Goal: Task Accomplishment & Management: Manage account settings

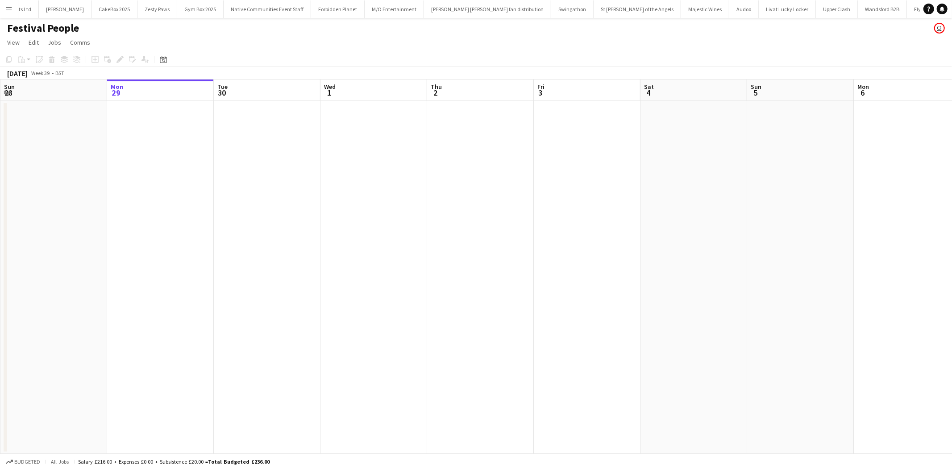
scroll to position [0, 386]
click at [9, 14] on button "Menu" at bounding box center [9, 9] width 18 height 18
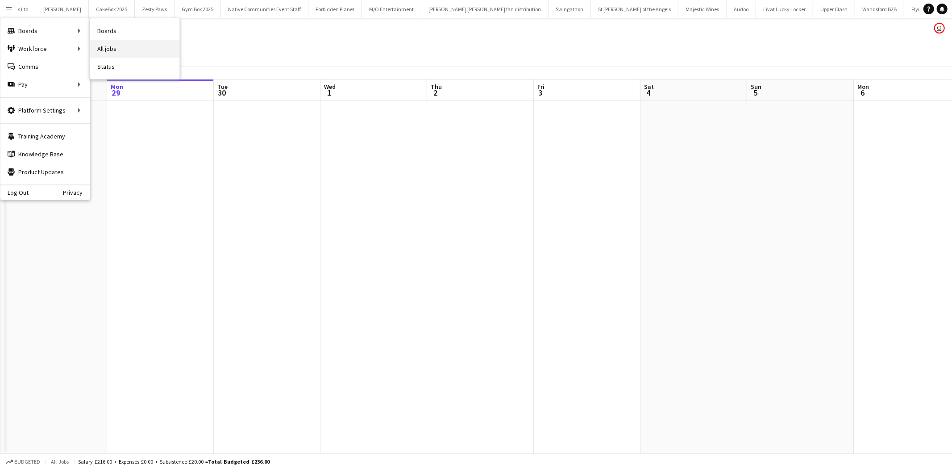
click at [123, 42] on link "All jobs" at bounding box center [134, 49] width 89 height 18
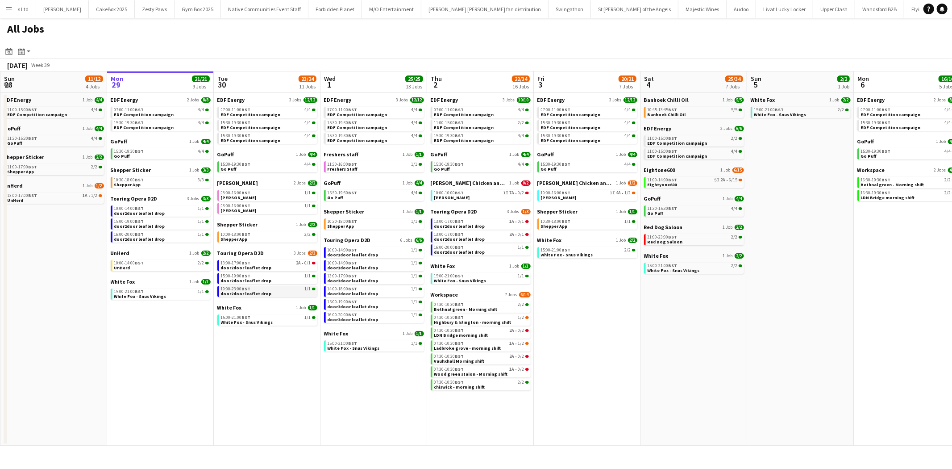
scroll to position [0, 212]
click at [131, 151] on span "15:30-19:30 BST" at bounding box center [130, 151] width 30 height 4
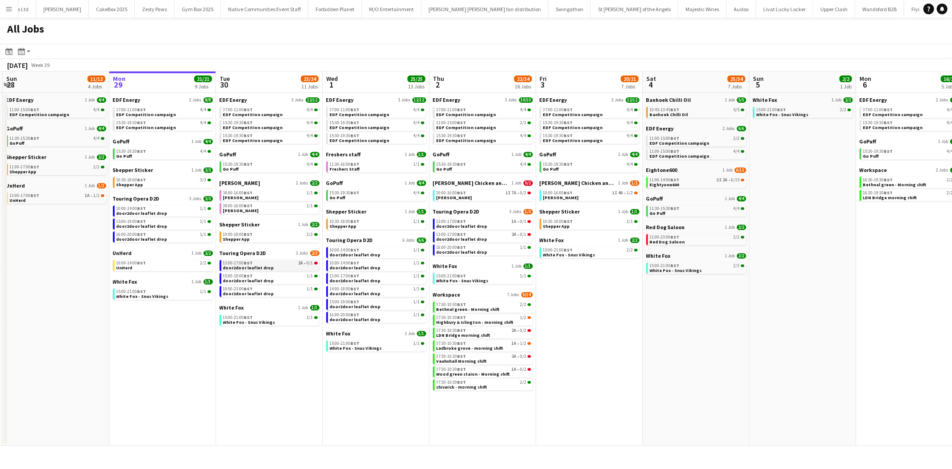
click at [241, 268] on span "door2door leaflet drop" at bounding box center [248, 268] width 51 height 6
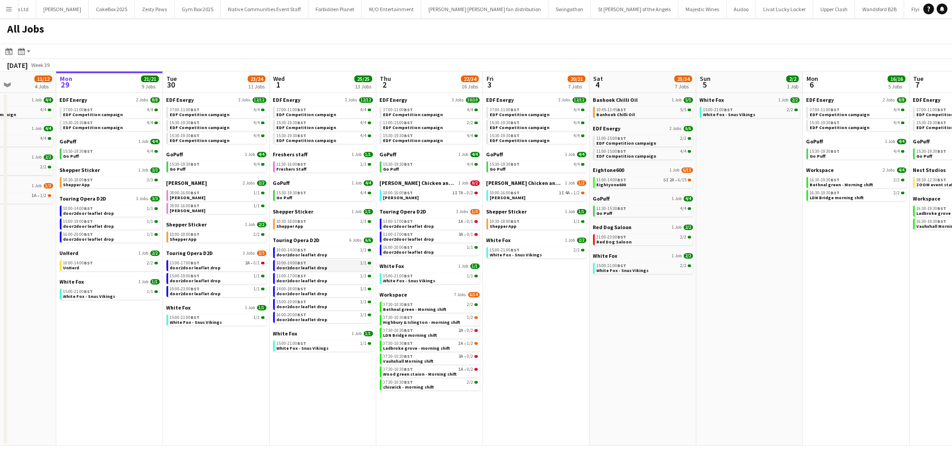
scroll to position [0, 264]
click at [398, 361] on span "Vauhxhall Morning shift" at bounding box center [408, 361] width 50 height 6
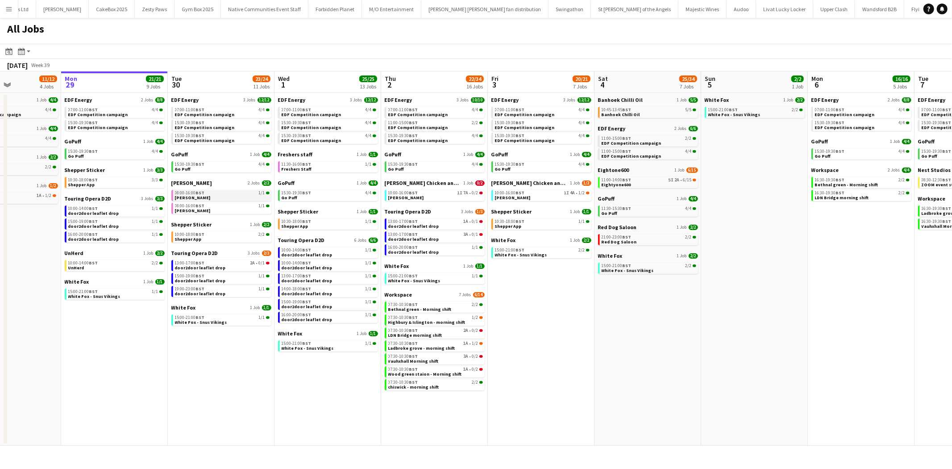
scroll to position [0, 258]
click at [420, 192] on div "10:00-16:00 BST 1I 7A • 0/2" at bounding box center [436, 193] width 95 height 4
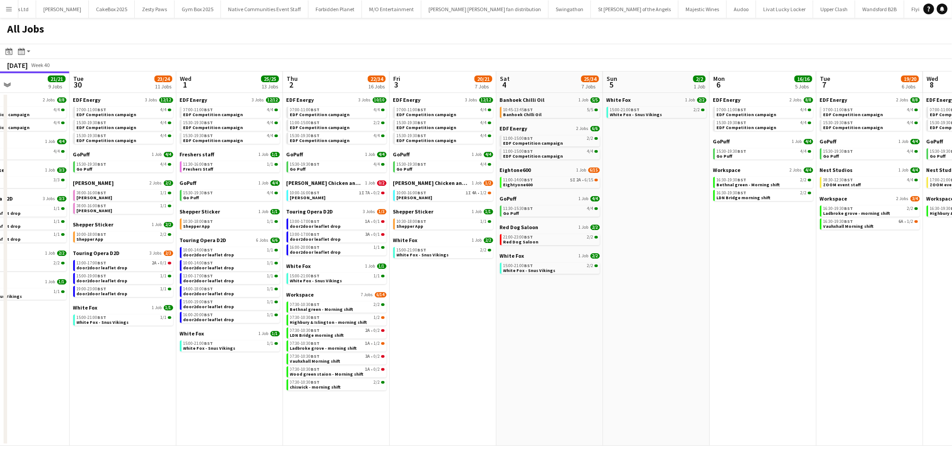
scroll to position [0, 315]
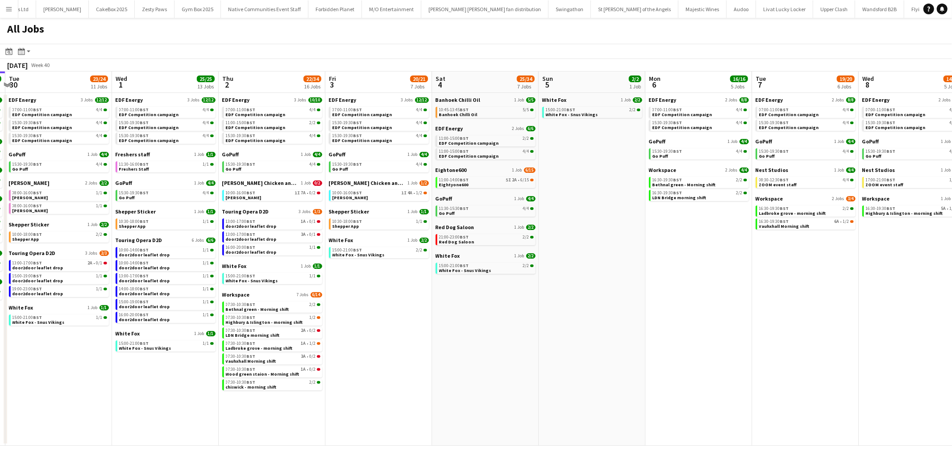
click at [630, 192] on app-date-cell "White Fox 1 Job 2/2 15:00-21:00 BST 2/2 White Fox - Snus Vikings" at bounding box center [592, 269] width 107 height 353
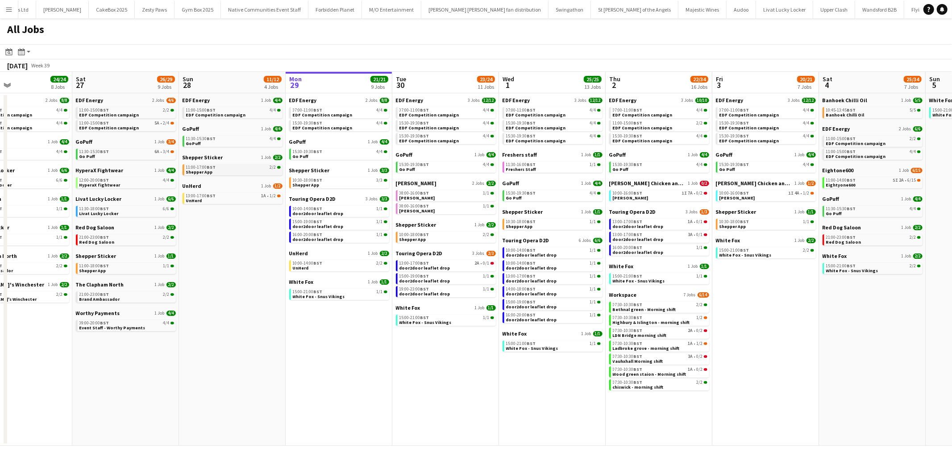
scroll to position [0, 248]
click at [232, 148] on div "GoPuff 1 Job 4/4 11:30-15:30 BST 4/4 GoPuff" at bounding box center [232, 139] width 100 height 29
click at [327, 221] on div "15:00-19:00 BST 1/1" at bounding box center [339, 221] width 95 height 4
click at [122, 153] on div "11:30-15:30 BST 6A • 3/4" at bounding box center [126, 151] width 95 height 4
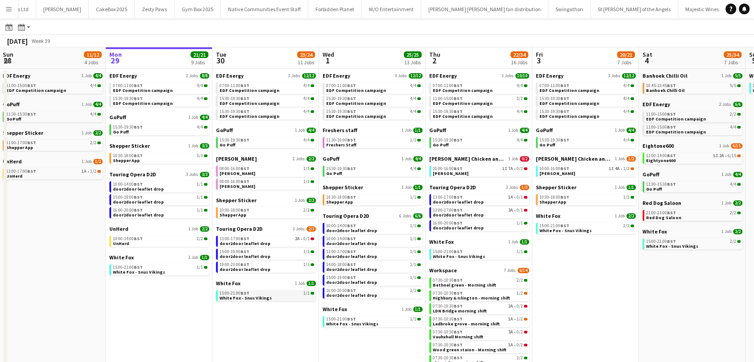
scroll to position [25, 0]
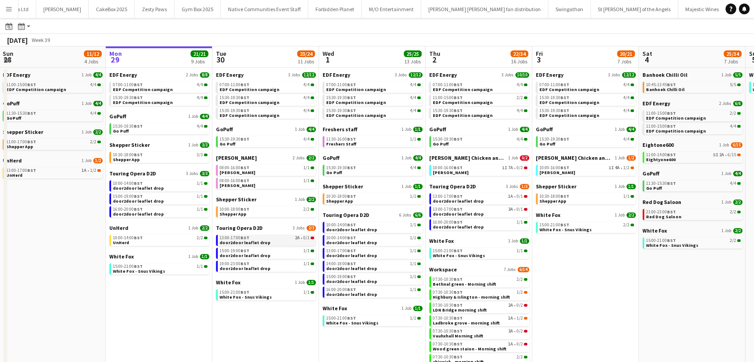
click at [275, 242] on link "13:00-17:00 BST 2A • 0/1 door2door leaflet drop" at bounding box center [267, 240] width 95 height 10
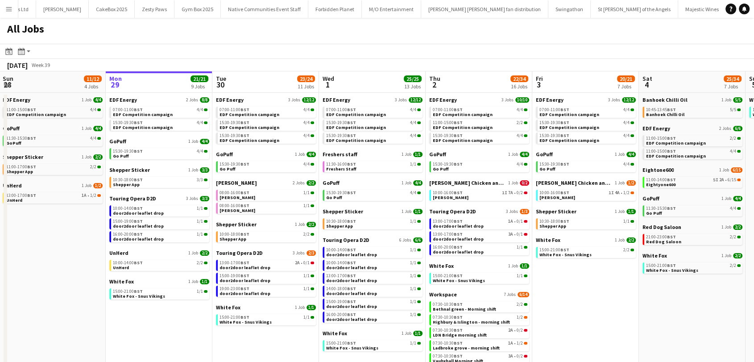
scroll to position [0, 208]
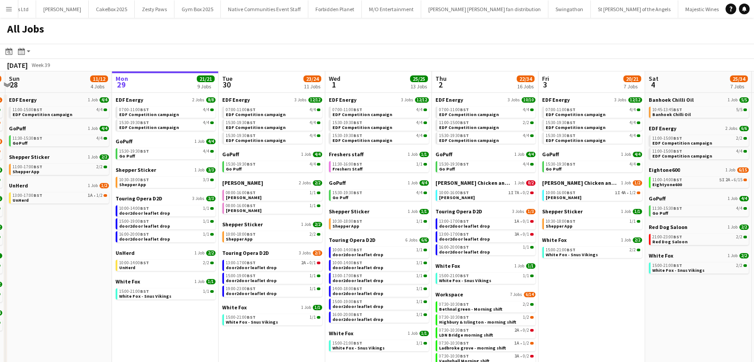
drag, startPoint x: 331, startPoint y: 158, endPoint x: 321, endPoint y: -21, distance: 178.8
click at [321, 0] on html "Menu Boards Boards Boards All jobs Status Workforce Workforce My Workforce Recr…" at bounding box center [377, 204] width 754 height 408
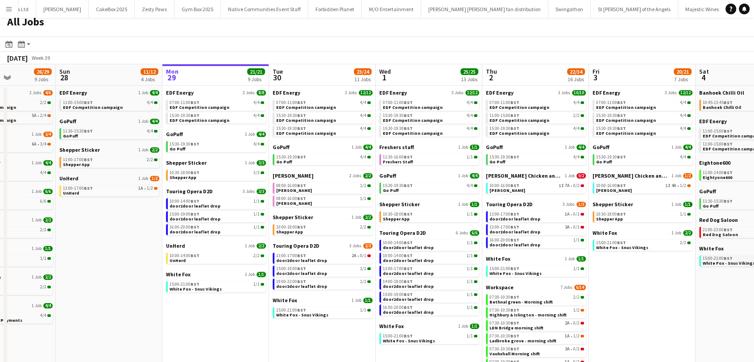
scroll to position [7, 0]
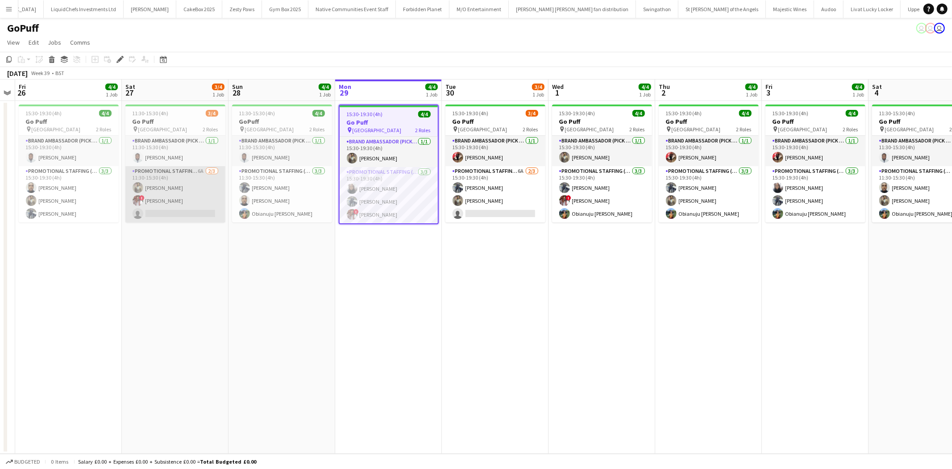
scroll to position [0, 304]
click at [800, 378] on app-date-cell "15:30-19:30 (4h) 4/4 Go Puff pin Birmingham 2 Roles Brand Ambassador (Pick up) …" at bounding box center [816, 277] width 107 height 353
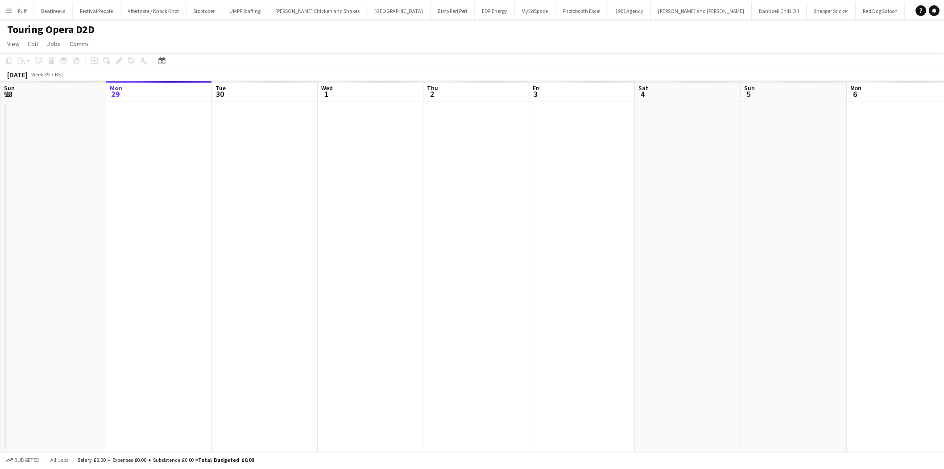
scroll to position [0, 307]
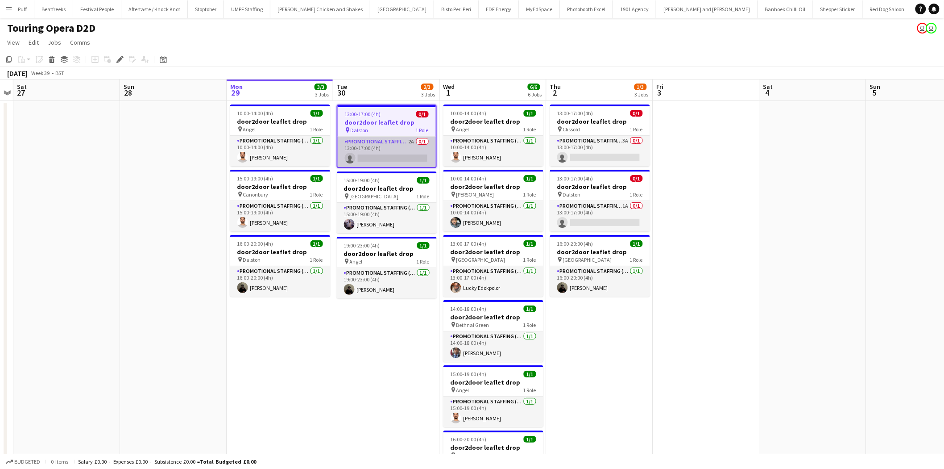
click at [414, 150] on app-card-role "Promotional Staffing (Brand Ambassadors) 2A 0/1 13:00-17:00 (4h) single-neutral…" at bounding box center [387, 152] width 98 height 30
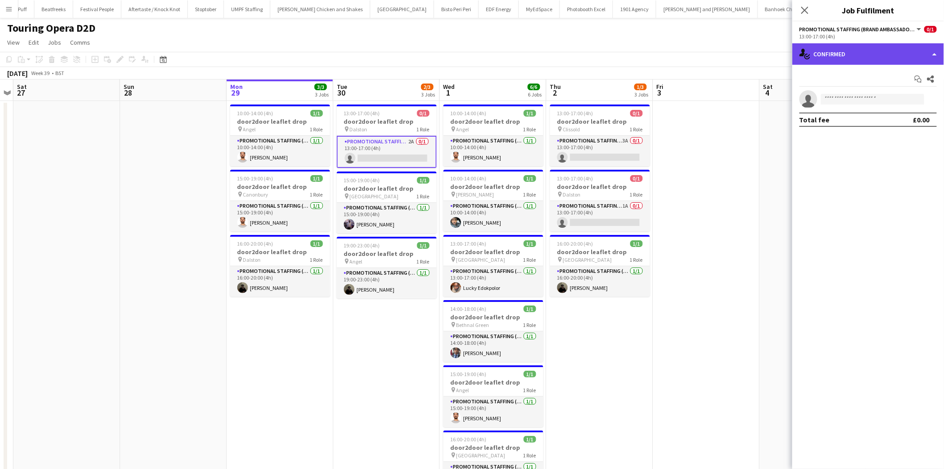
click at [846, 57] on div "single-neutral-actions-check-2 Confirmed" at bounding box center [869, 53] width 152 height 21
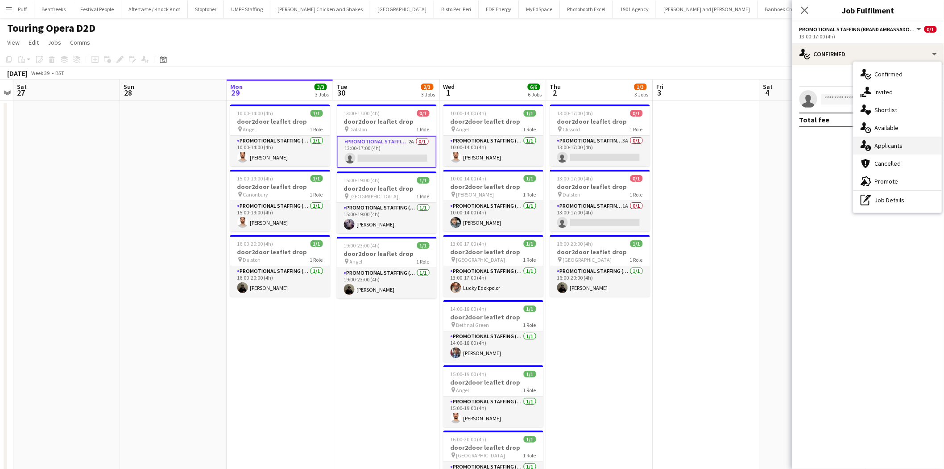
click at [873, 139] on div "single-neutral-actions-information Applicants" at bounding box center [898, 146] width 88 height 18
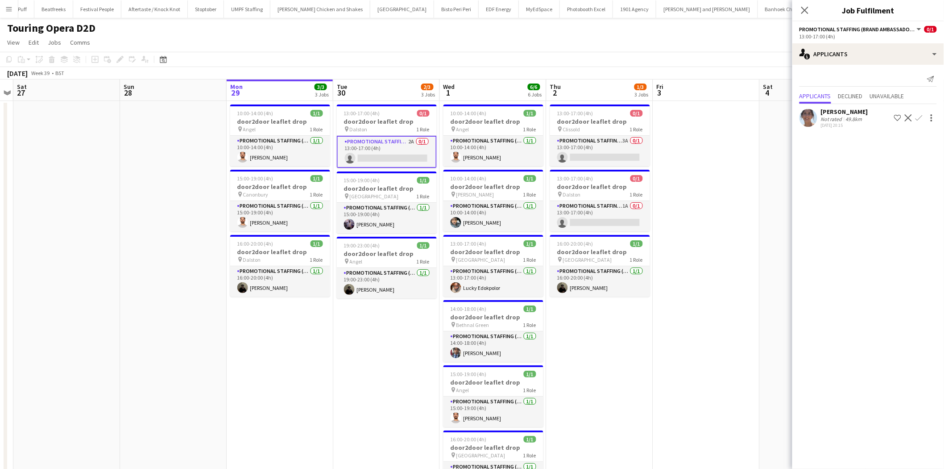
click at [826, 120] on div "Not rated" at bounding box center [832, 119] width 23 height 7
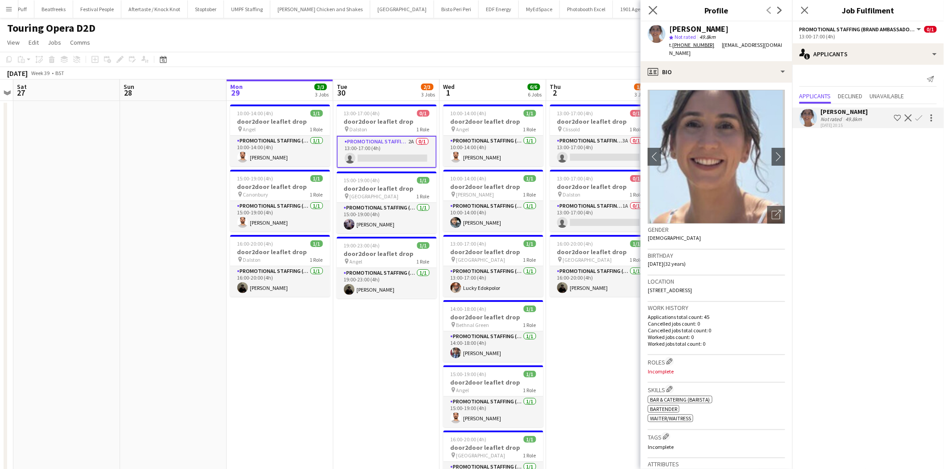
click at [654, 4] on app-icon "Close pop-in" at bounding box center [653, 10] width 13 height 13
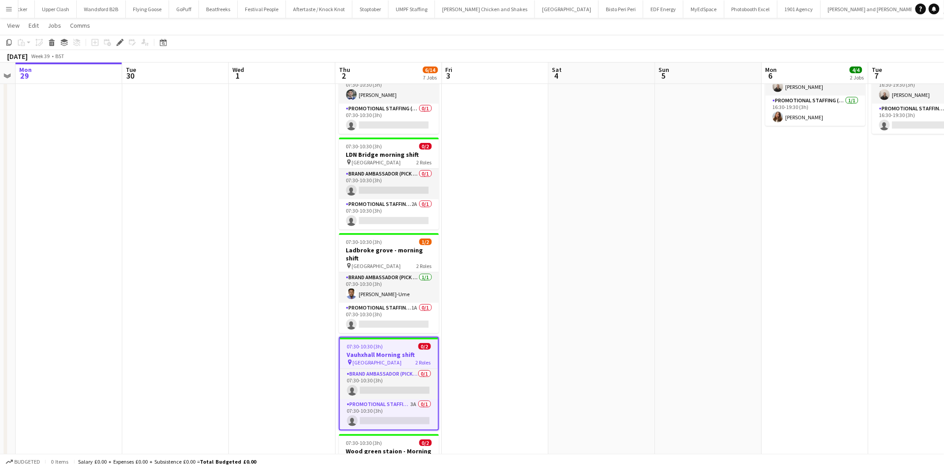
scroll to position [166, 0]
click at [403, 307] on app-card-role "Promotional Staffing (Brand Ambassadors) 1A 0/1 07:30-10:30 (3h) single-neutral…" at bounding box center [389, 317] width 100 height 30
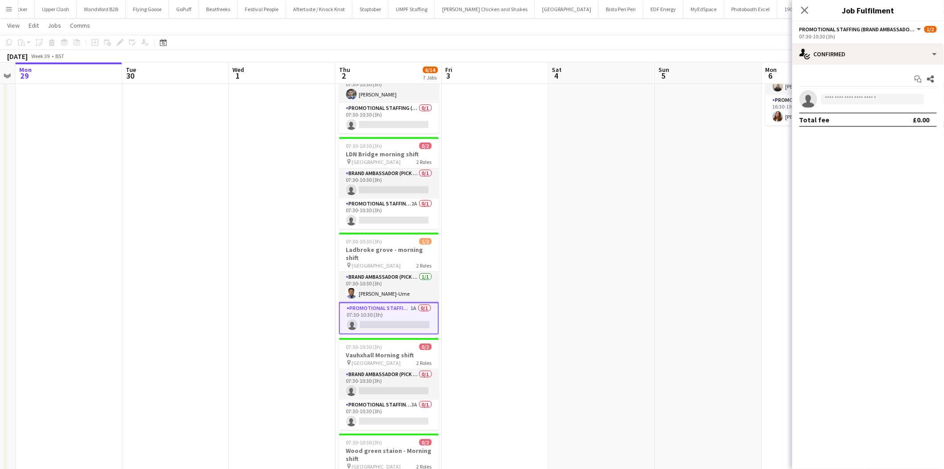
click at [403, 307] on app-card-role "Promotional Staffing (Brand Ambassadors) 1A 0/1 07:30-10:30 (3h) single-neutral…" at bounding box center [389, 318] width 100 height 32
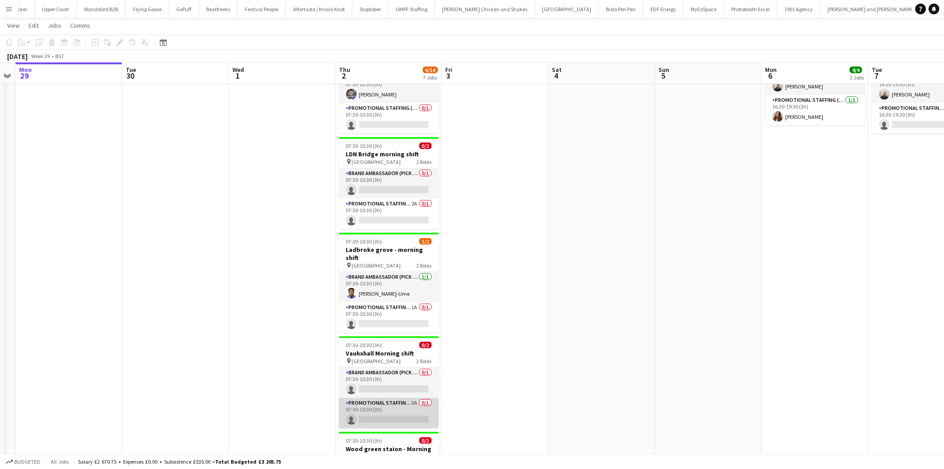
click at [391, 398] on app-card-role "Promotional Staffing (Brand Ambassadors) 3A 0/1 07:30-10:30 (3h) single-neutral…" at bounding box center [389, 413] width 100 height 30
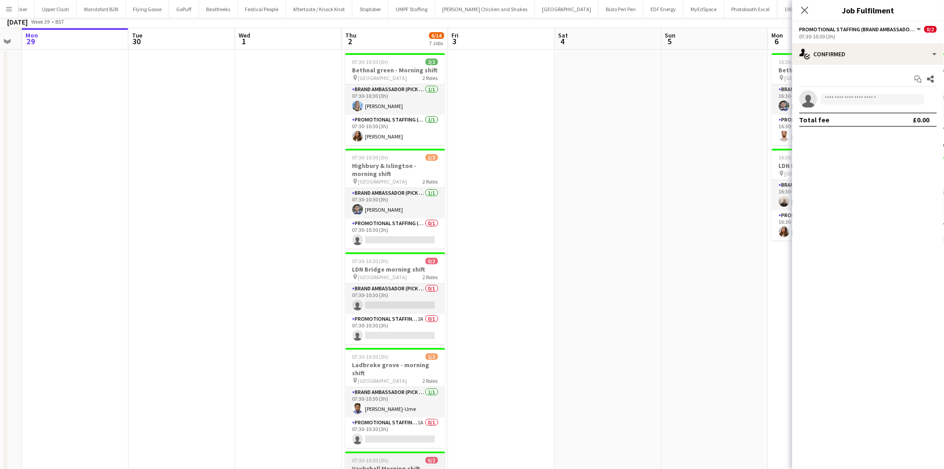
scroll to position [0, 0]
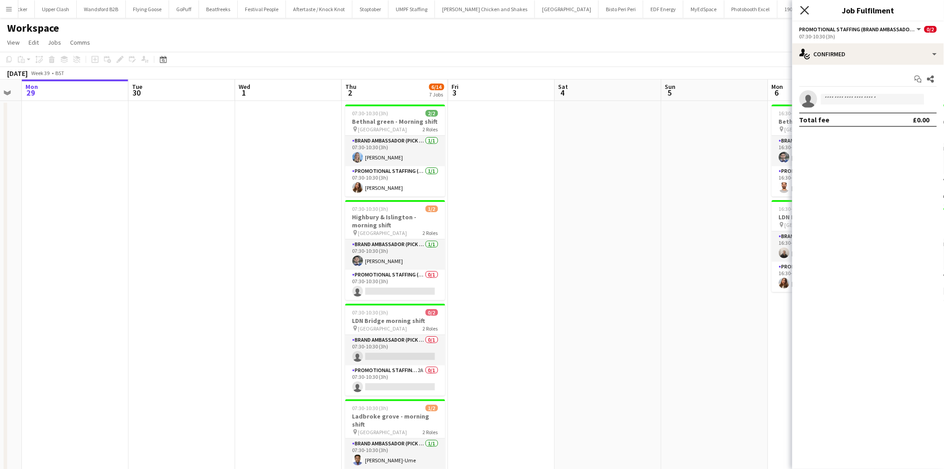
click at [809, 11] on icon "Close pop-in" at bounding box center [805, 10] width 8 height 8
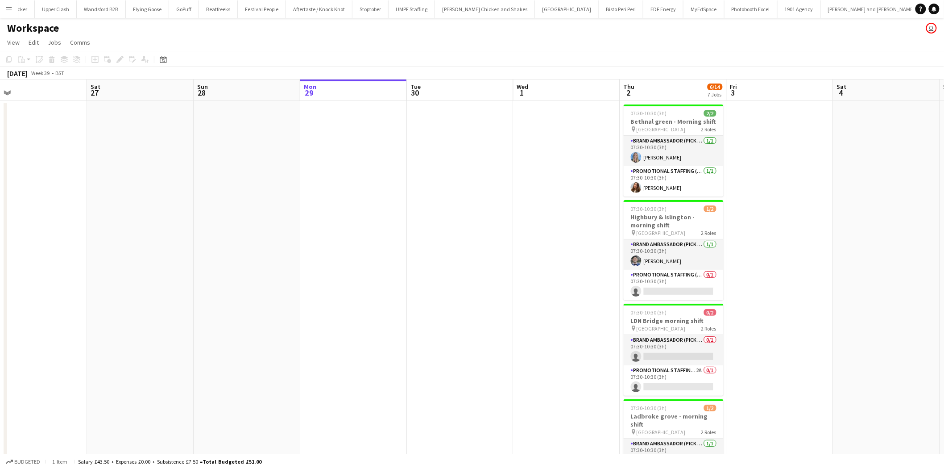
scroll to position [0, 233]
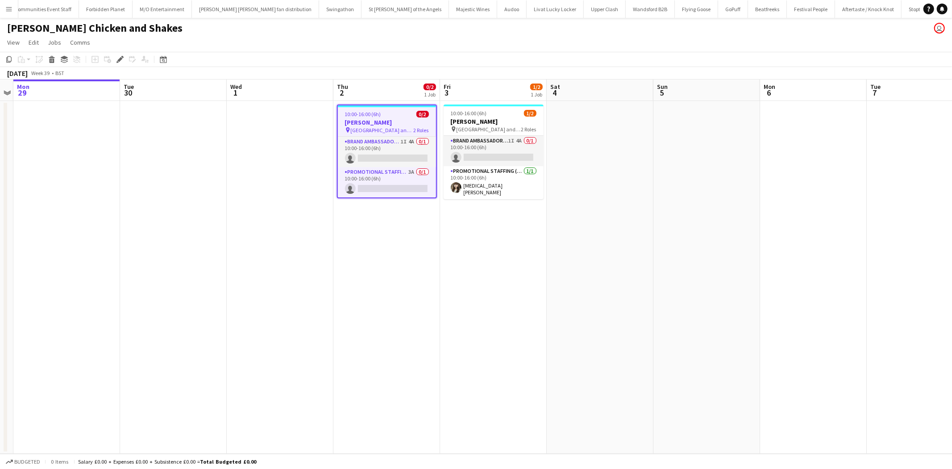
scroll to position [0, 621]
click at [397, 186] on app-card-role "Promotional Staffing (Brand Ambassadors) 3A 0/1 10:00-16:00 (6h) single-neutral…" at bounding box center [387, 182] width 98 height 30
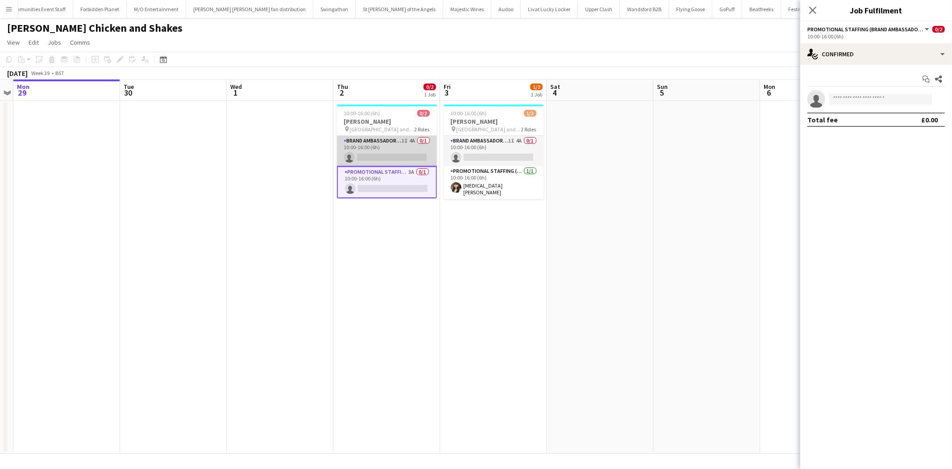
click at [387, 146] on app-card-role "Brand Ambassador (Pick up) 1I 4A 0/1 10:00-16:00 (6h) single-neutral-actions" at bounding box center [387, 151] width 100 height 30
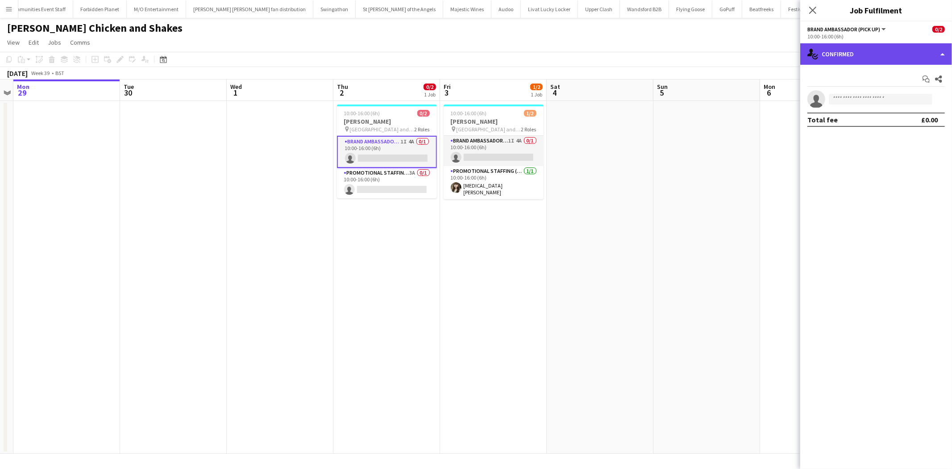
drag, startPoint x: 862, startPoint y: 56, endPoint x: 867, endPoint y: 59, distance: 6.4
click at [867, 59] on div "single-neutral-actions-check-2 Confirmed" at bounding box center [876, 53] width 152 height 21
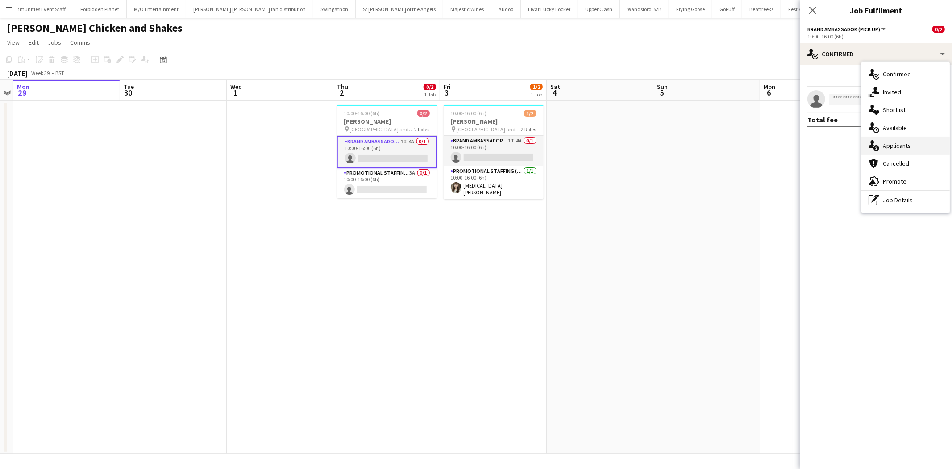
click at [881, 139] on div "single-neutral-actions-information Applicants" at bounding box center [905, 146] width 88 height 18
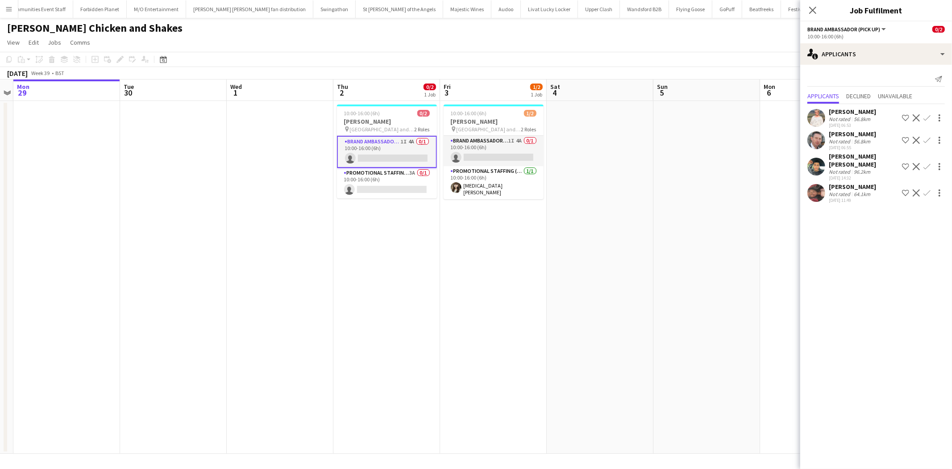
click at [932, 16] on button "UMPF Staffing Close" at bounding box center [955, 8] width 46 height 17
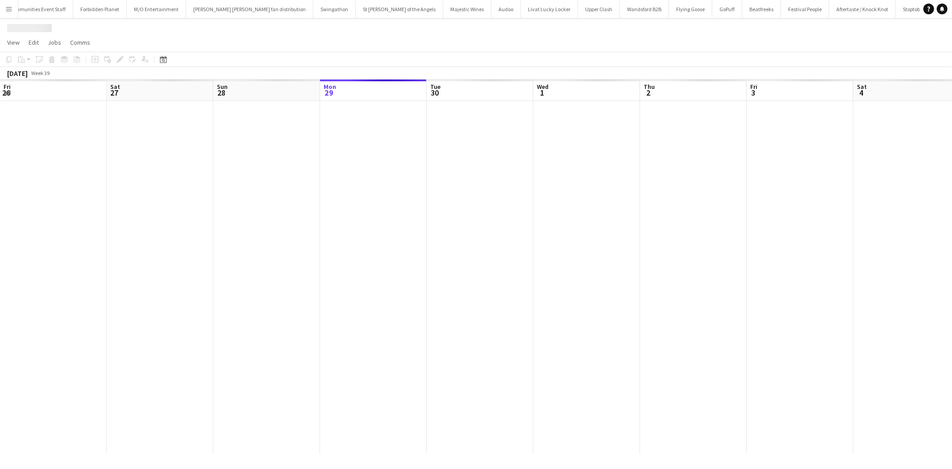
scroll to position [0, 213]
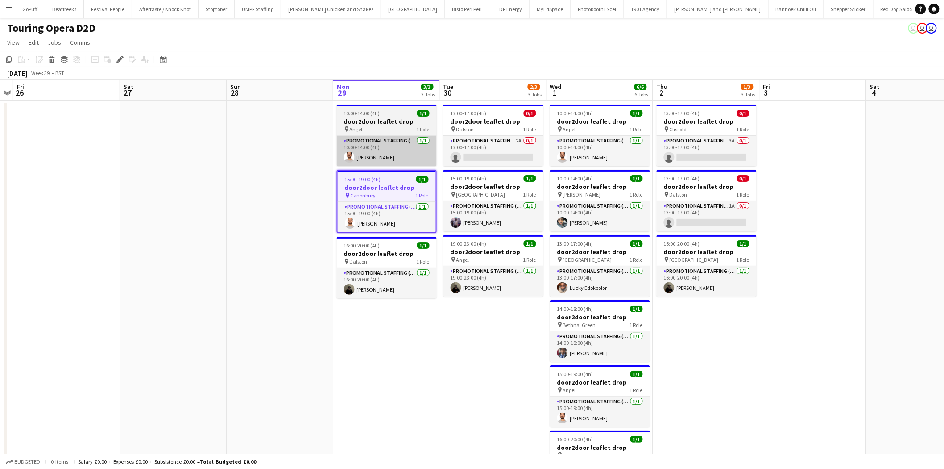
scroll to position [0, 1318]
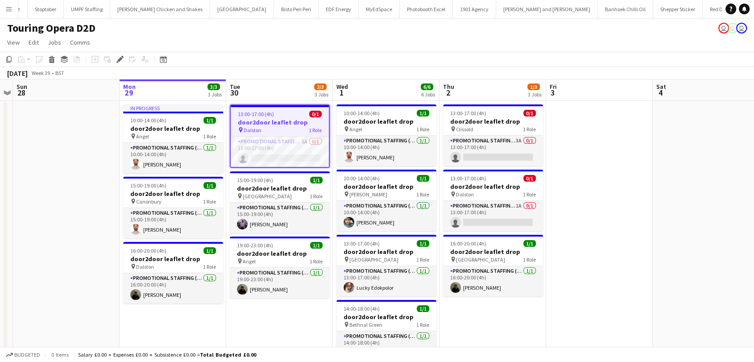
scroll to position [0, 1506]
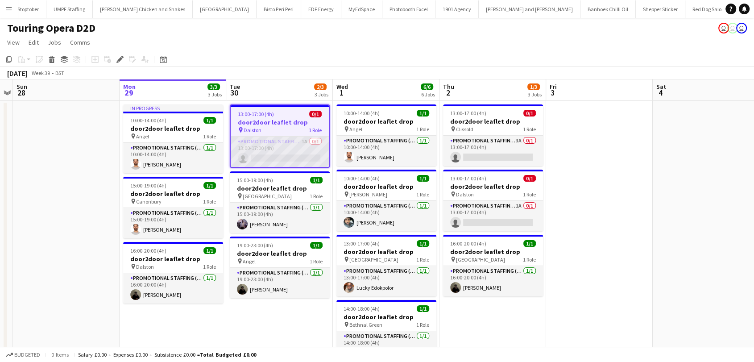
click at [305, 140] on app-card-role "Promotional Staffing (Brand Ambassadors) 1A 0/1 13:00-17:00 (4h) single-neutral…" at bounding box center [280, 152] width 98 height 30
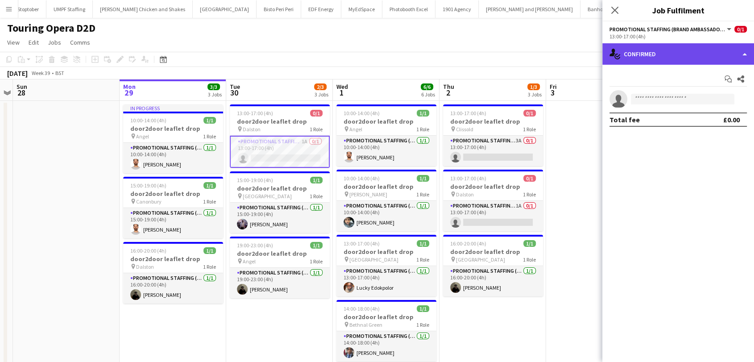
click at [634, 60] on div "single-neutral-actions-check-2 Confirmed" at bounding box center [678, 53] width 152 height 21
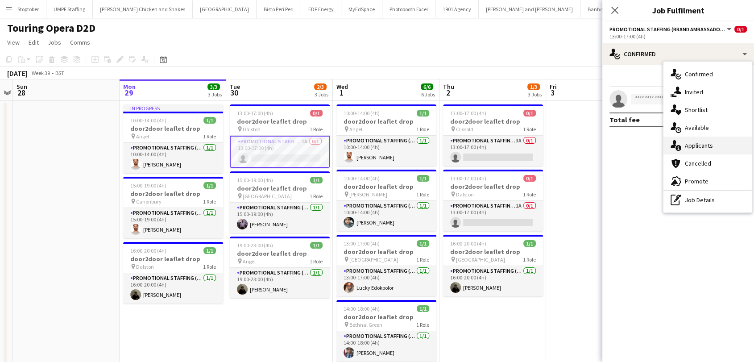
click at [684, 145] on div "single-neutral-actions-information Applicants" at bounding box center [708, 146] width 88 height 18
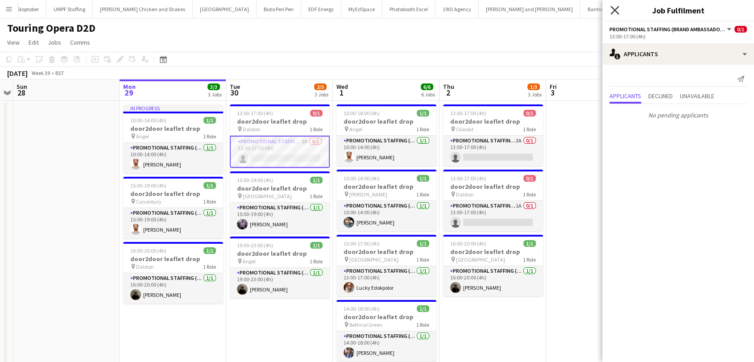
click at [613, 10] on icon "Close pop-in" at bounding box center [615, 10] width 8 height 8
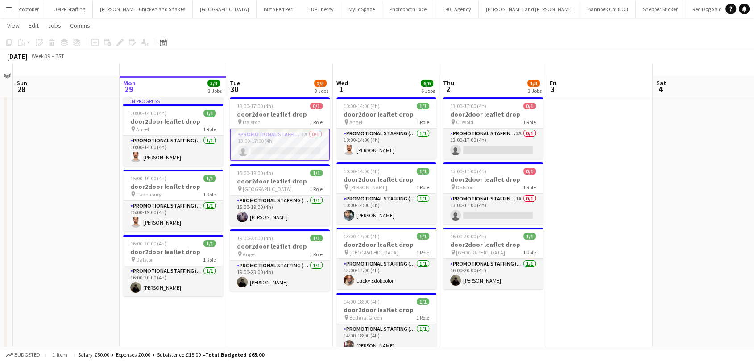
scroll to position [6, 0]
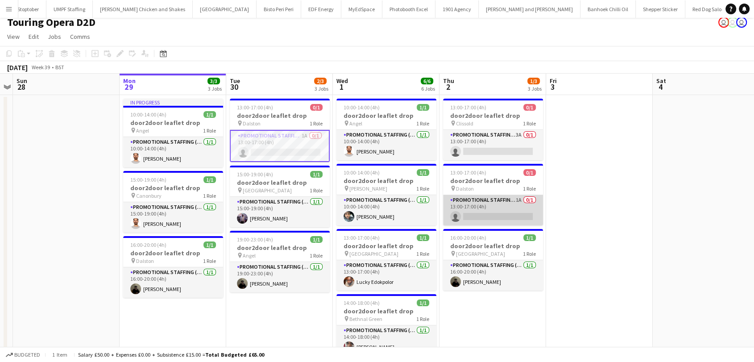
click at [465, 216] on app-card-role "Promotional Staffing (Brand Ambassadors) 1A 0/1 13:00-17:00 (4h) single-neutral…" at bounding box center [493, 210] width 100 height 30
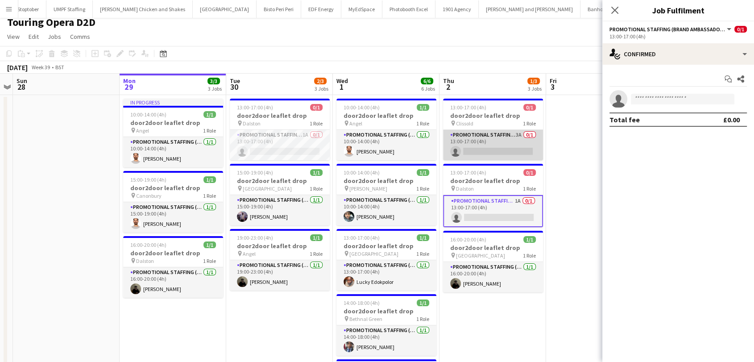
click at [482, 137] on app-card-role "Promotional Staffing (Brand Ambassadors) 3A 0/1 13:00-17:00 (4h) single-neutral…" at bounding box center [493, 145] width 100 height 30
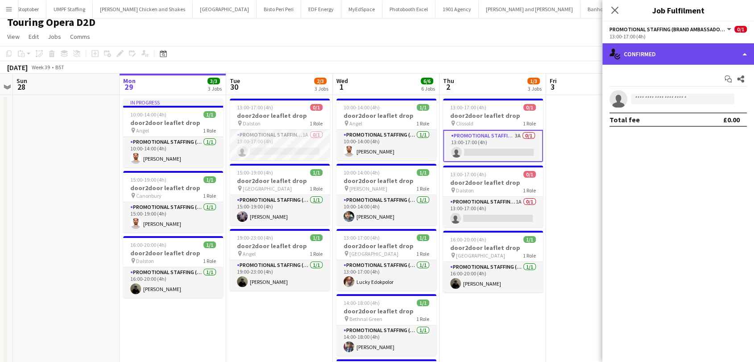
click at [658, 54] on div "single-neutral-actions-check-2 Confirmed" at bounding box center [678, 53] width 152 height 21
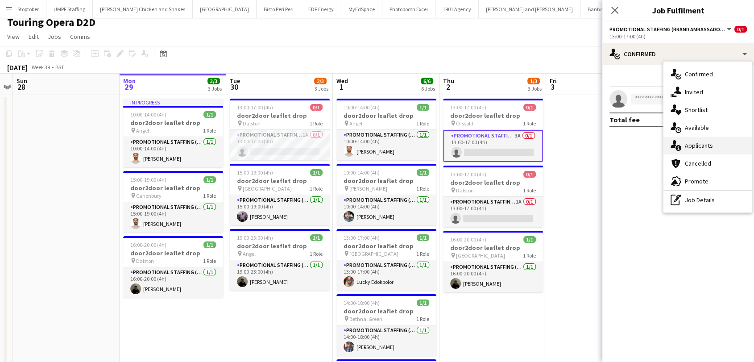
click at [689, 142] on span "Applicants" at bounding box center [699, 145] width 28 height 8
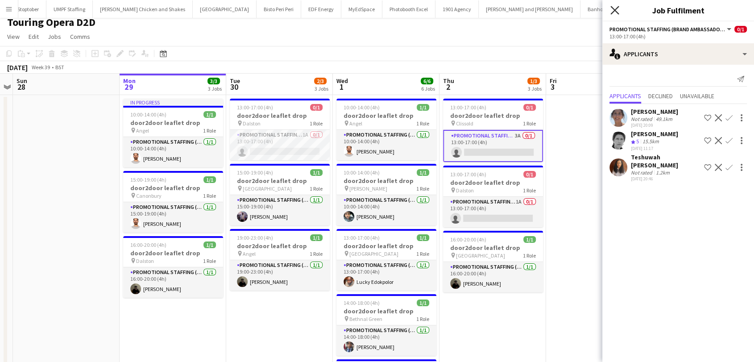
click at [612, 13] on icon at bounding box center [615, 10] width 8 height 8
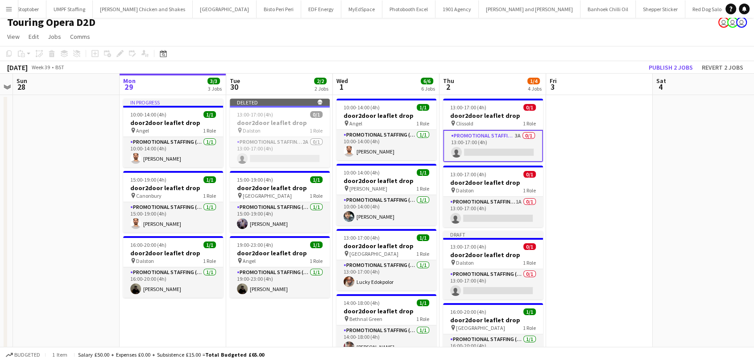
click at [17, 7] on button "Menu" at bounding box center [9, 9] width 18 height 18
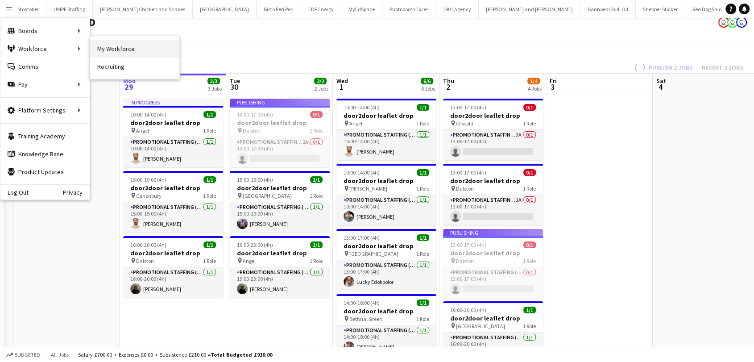
click at [113, 54] on link "My Workforce" at bounding box center [134, 49] width 89 height 18
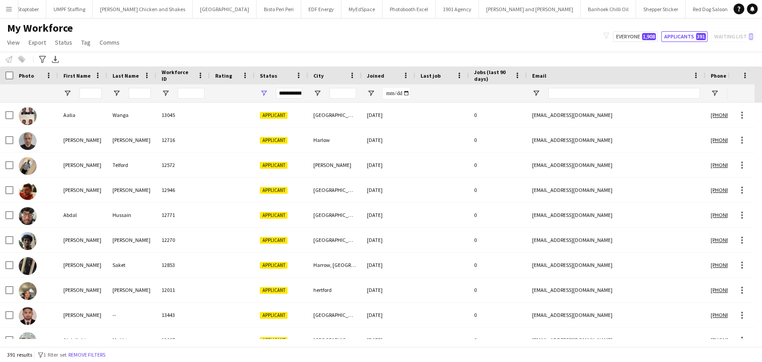
click at [113, 54] on div "Notify workforce Add to tag Select at least one crew to tag him or her. Advance…" at bounding box center [381, 59] width 762 height 15
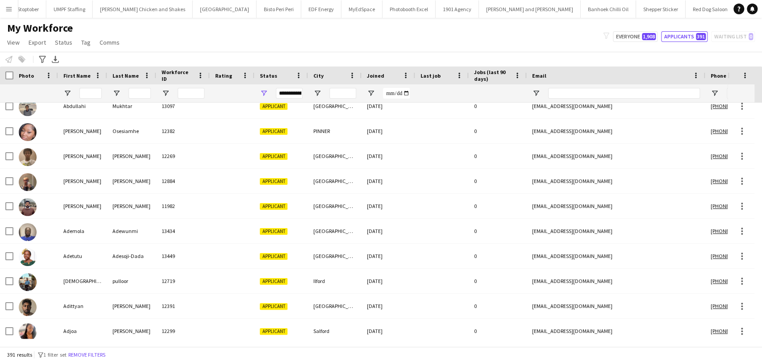
click at [258, 95] on div "**********" at bounding box center [281, 93] width 54 height 18
click at [262, 95] on span "Open Filter Menu" at bounding box center [264, 93] width 8 height 8
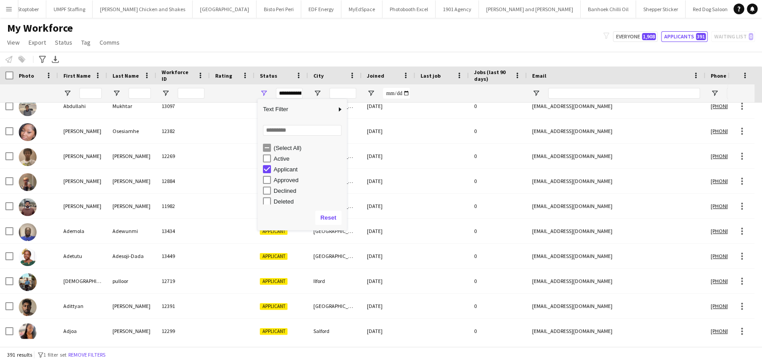
click at [276, 151] on div "(Select All)" at bounding box center [309, 148] width 71 height 7
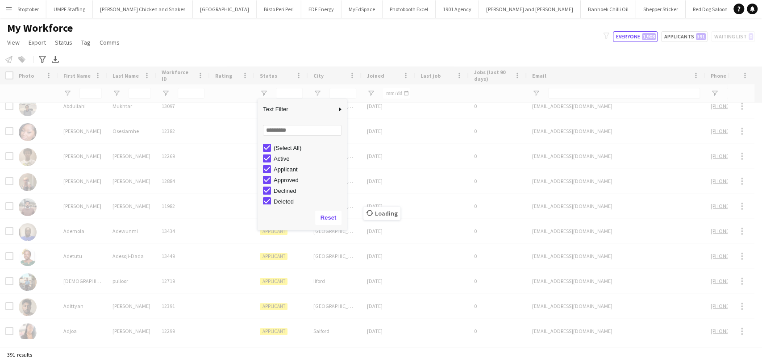
click at [236, 33] on div "My Workforce View Views Default view New view Update view Delete view Edit name…" at bounding box center [381, 36] width 762 height 30
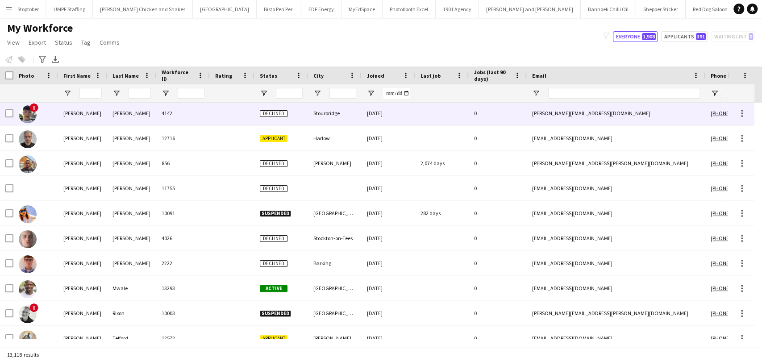
scroll to position [827, 0]
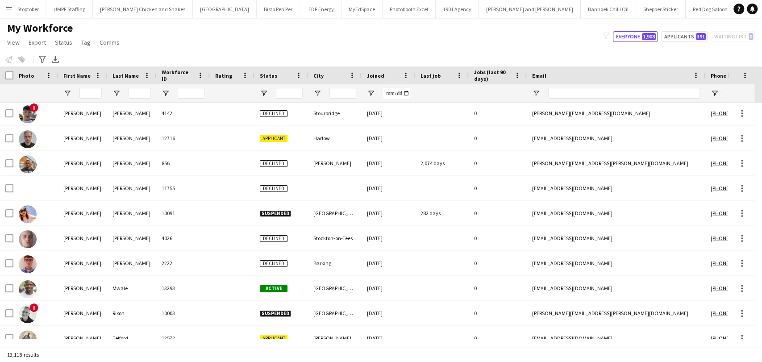
click at [545, 42] on div "My Workforce View Views Default view New view Update view Delete view Edit name…" at bounding box center [381, 36] width 762 height 30
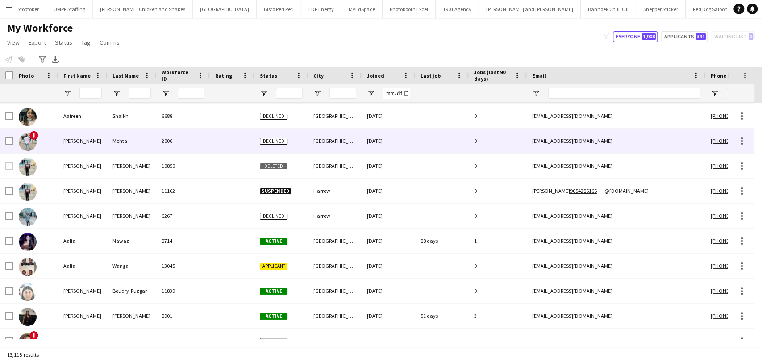
scroll to position [226, 0]
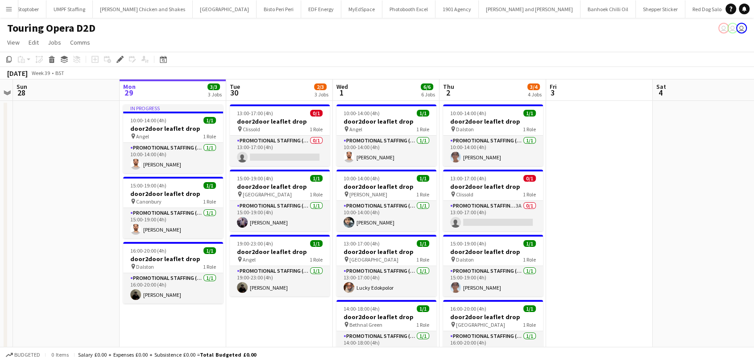
click at [7, 4] on button "Menu" at bounding box center [9, 9] width 18 height 18
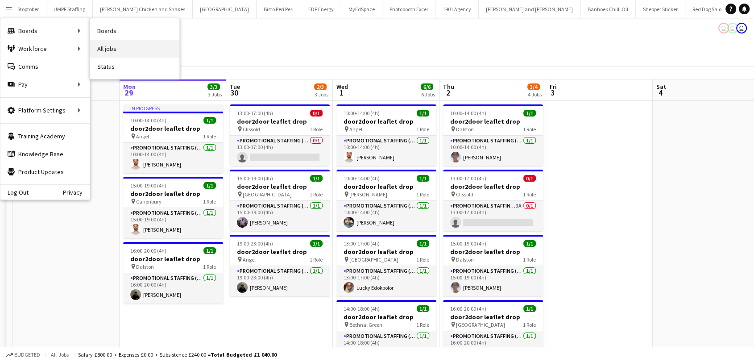
click at [95, 42] on link "All jobs" at bounding box center [134, 49] width 89 height 18
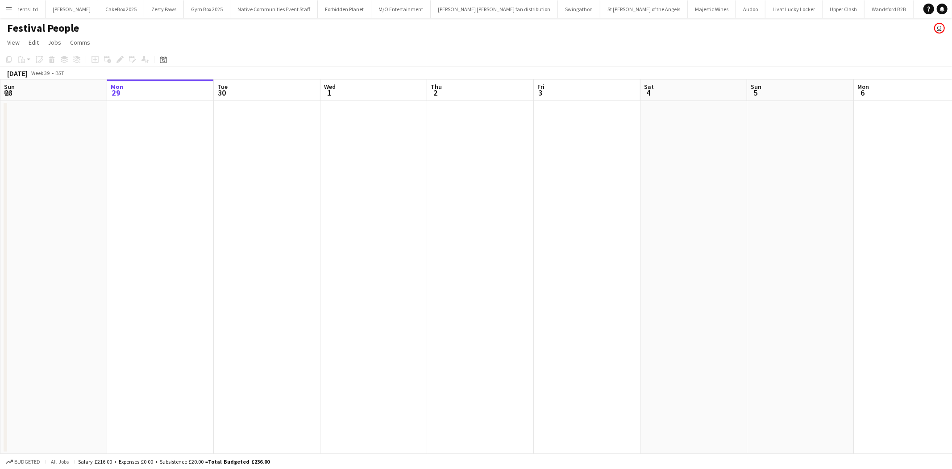
scroll to position [0, 386]
click at [1, 4] on button "Menu" at bounding box center [9, 9] width 18 height 18
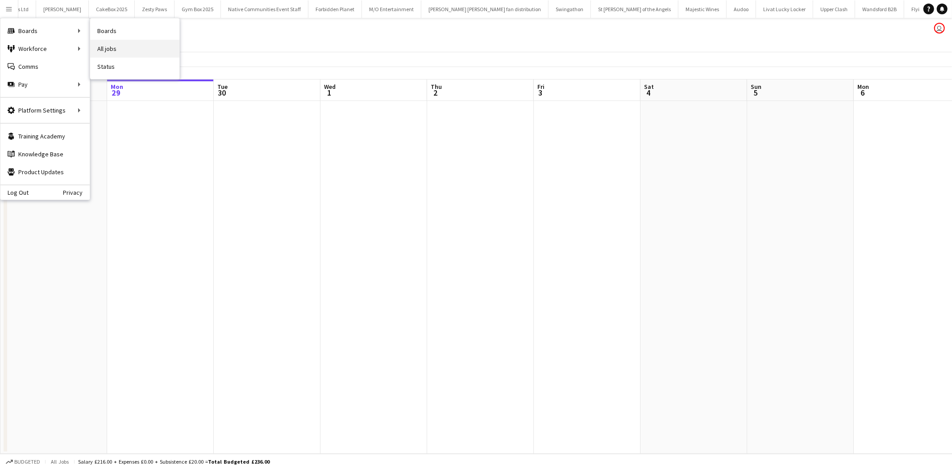
click at [123, 46] on link "All jobs" at bounding box center [134, 49] width 89 height 18
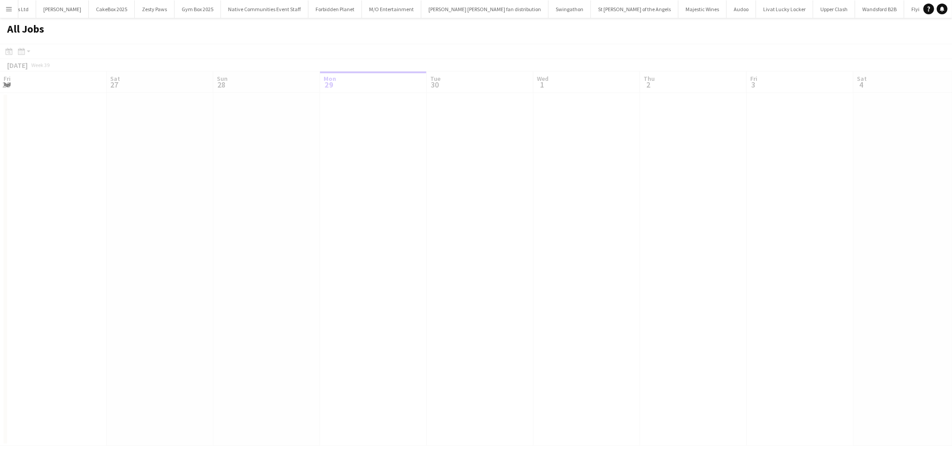
scroll to position [0, 213]
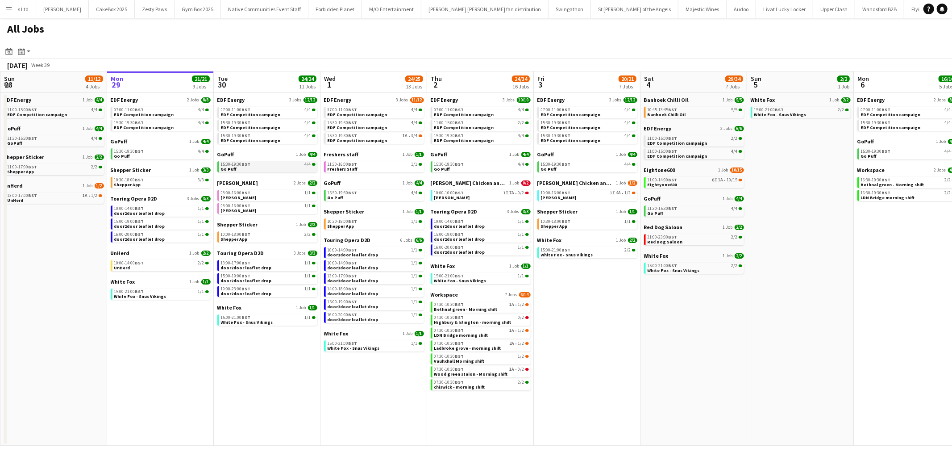
click at [241, 170] on link "15:30-19:30 BST 4/4 Go Puff" at bounding box center [268, 166] width 95 height 10
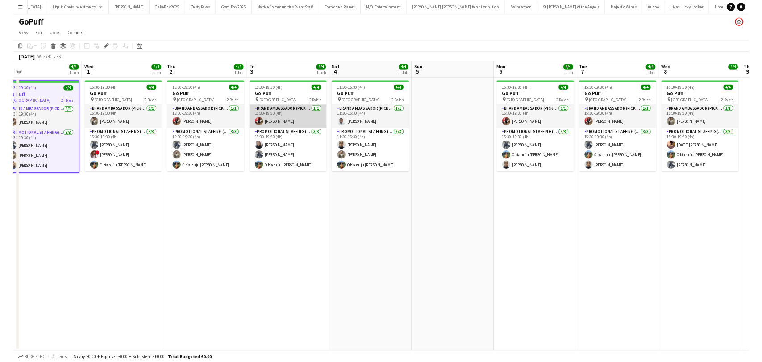
scroll to position [0, 339]
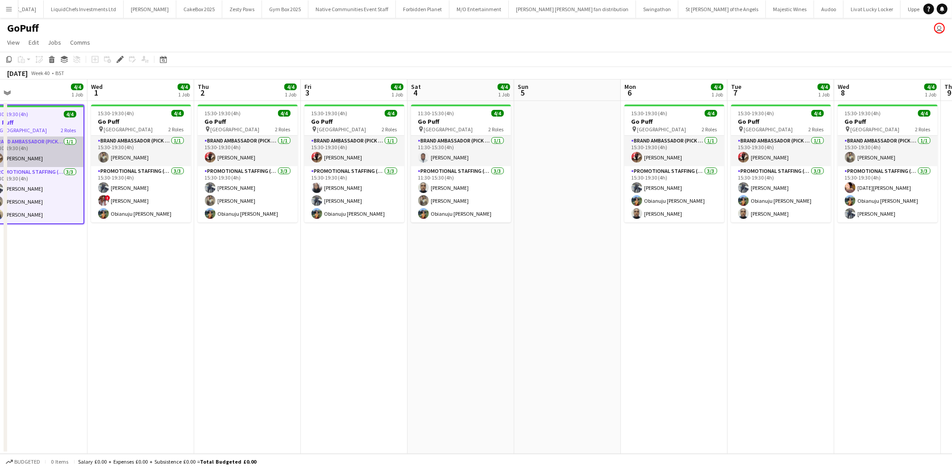
click at [58, 157] on app-card-role "Brand Ambassador (Pick up) [DATE] 15:30-19:30 (4h) [PERSON_NAME]" at bounding box center [34, 152] width 98 height 30
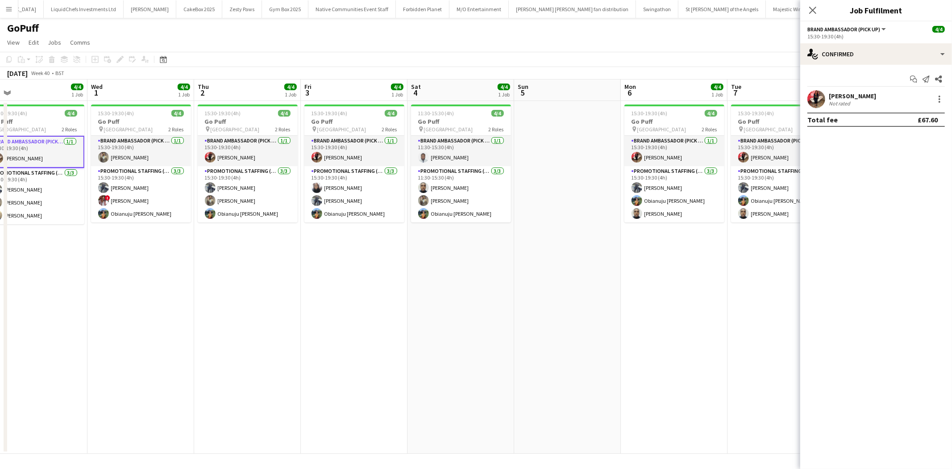
click at [860, 90] on div "[PERSON_NAME] Not rated" at bounding box center [876, 99] width 152 height 18
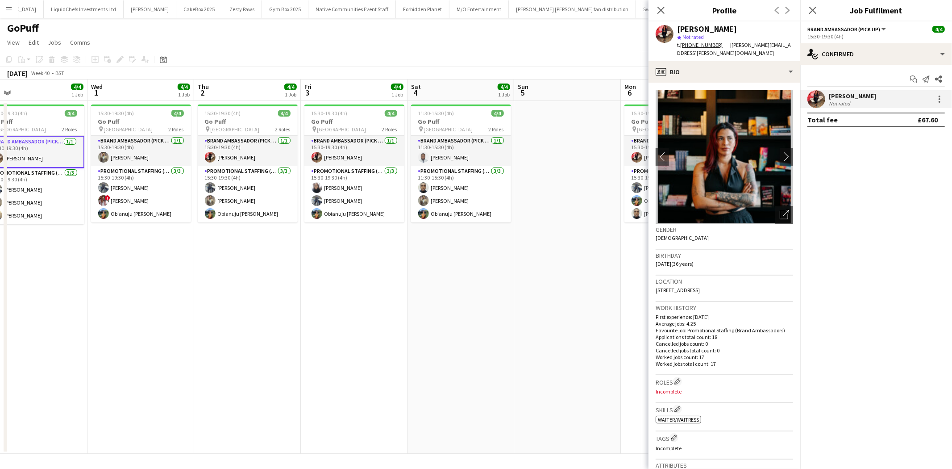
drag, startPoint x: 719, startPoint y: 282, endPoint x: 735, endPoint y: 282, distance: 15.2
click at [700, 287] on span "[STREET_ADDRESS]" at bounding box center [678, 290] width 44 height 7
click at [717, 277] on div "Location [STREET_ADDRESS]" at bounding box center [724, 288] width 137 height 26
drag, startPoint x: 719, startPoint y: 279, endPoint x: 728, endPoint y: 283, distance: 10.0
click at [700, 287] on span "[STREET_ADDRESS]" at bounding box center [678, 290] width 44 height 7
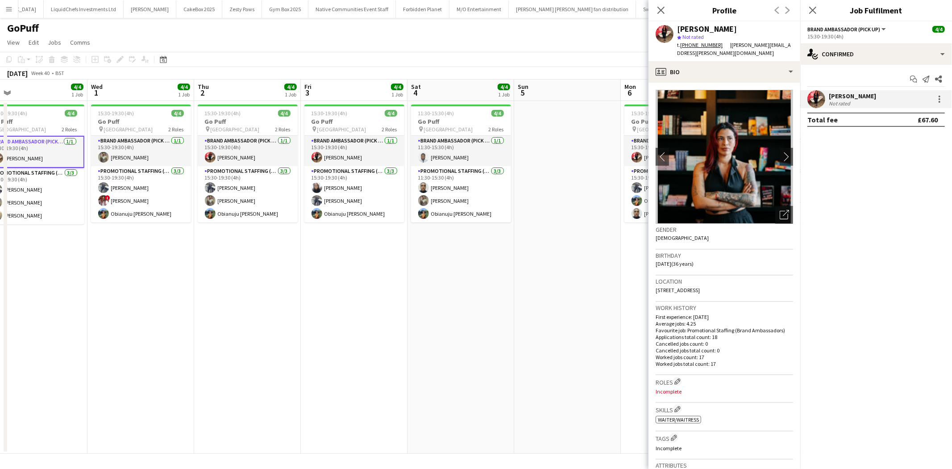
drag, startPoint x: 718, startPoint y: 283, endPoint x: 736, endPoint y: 284, distance: 18.8
click at [736, 284] on div "Location [STREET_ADDRESS]" at bounding box center [724, 288] width 137 height 26
copy span "B92 7HY"
drag, startPoint x: 725, startPoint y: 45, endPoint x: 790, endPoint y: 49, distance: 65.3
click at [790, 49] on div "[PERSON_NAME] star Not rated t. [PHONE_NUMBER] | [PERSON_NAME][EMAIL_ADDRESS][P…" at bounding box center [724, 41] width 152 height 40
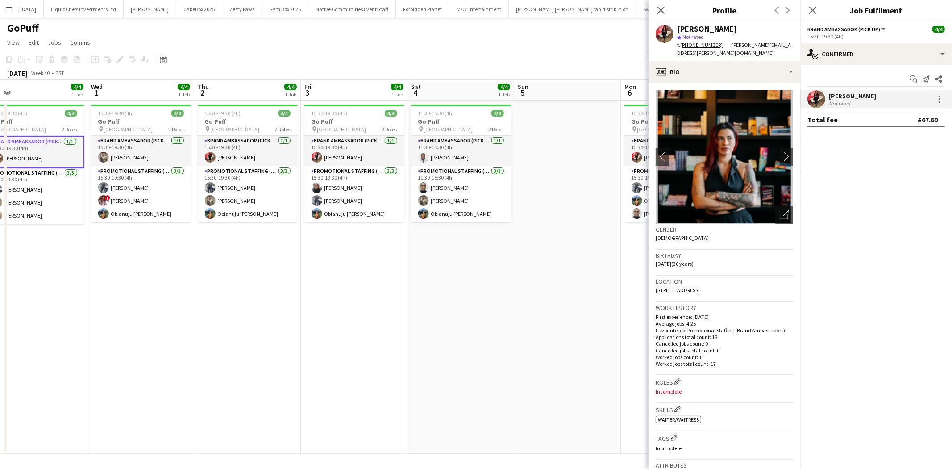
copy span "[PERSON_NAME][EMAIL_ADDRESS][PERSON_NAME][DOMAIN_NAME]"
drag, startPoint x: 680, startPoint y: 46, endPoint x: 717, endPoint y: 46, distance: 36.6
click at [717, 46] on div "t. +447304063392" at bounding box center [703, 45] width 53 height 8
copy div "+447304063392"
drag, startPoint x: 695, startPoint y: 282, endPoint x: 656, endPoint y: 282, distance: 38.8
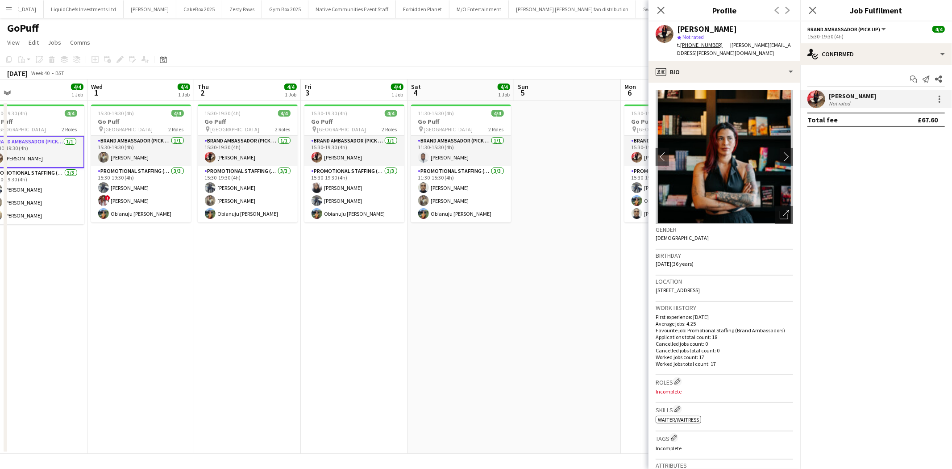
click at [656, 287] on span "[STREET_ADDRESS]" at bounding box center [678, 290] width 44 height 7
copy span "2f Brookvale Road"
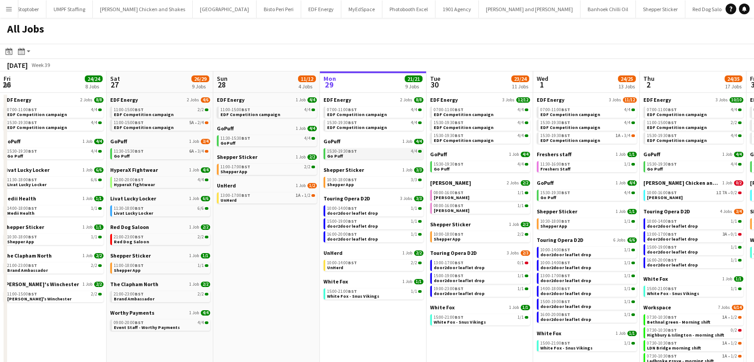
scroll to position [0, 213]
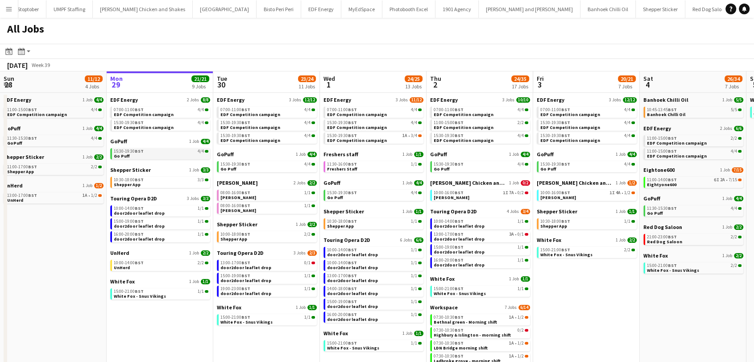
click at [140, 154] on link "15:30-19:30 BST 4/4 Go Puff" at bounding box center [161, 153] width 95 height 10
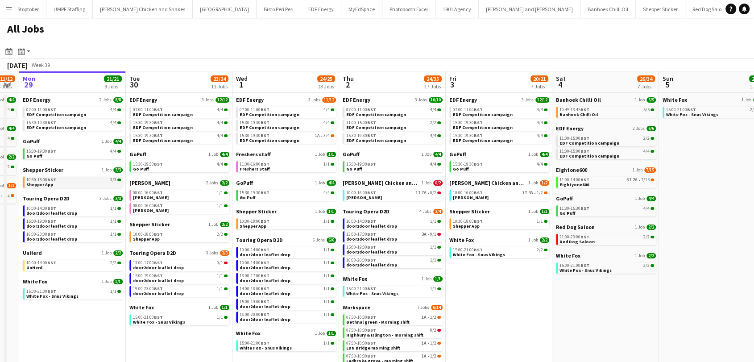
scroll to position [58, 0]
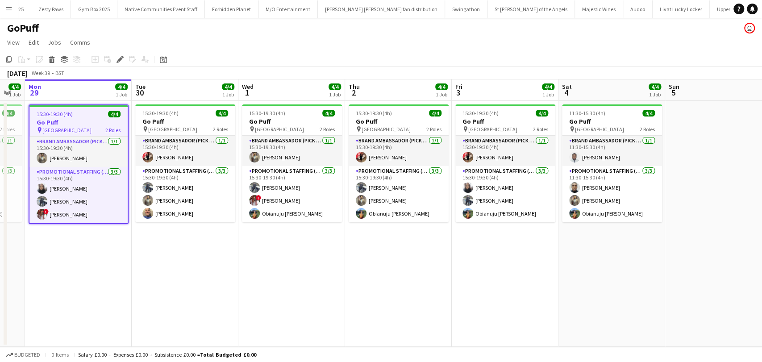
scroll to position [0, 232]
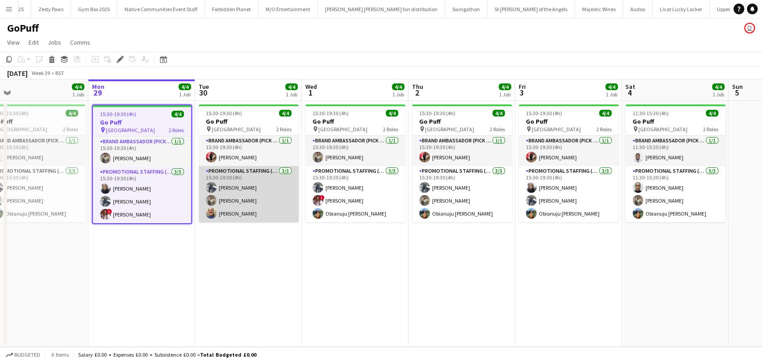
click at [274, 184] on app-card-role "Promotional Staffing (Brand Ambassadors) 3/3 15:30-19:30 (4h) Saif Hassan Syed …" at bounding box center [249, 194] width 100 height 56
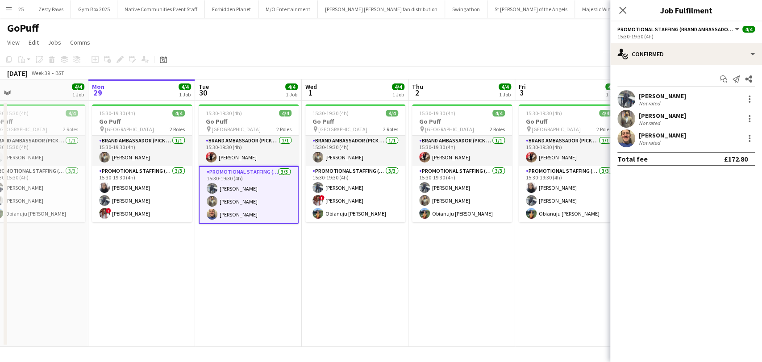
click at [677, 133] on div "Andrew Chaloner" at bounding box center [662, 135] width 47 height 8
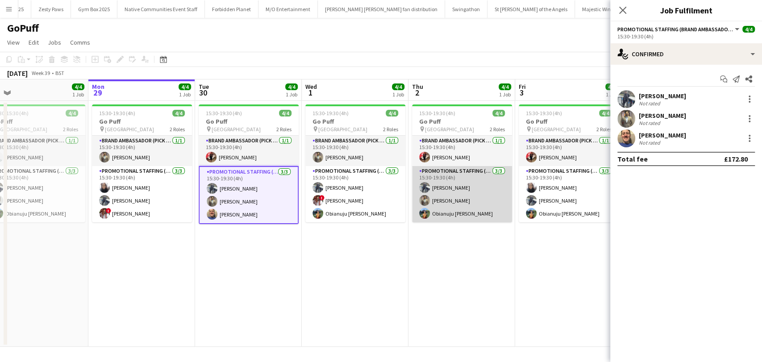
click at [461, 207] on app-card-role "Promotional Staffing (Brand Ambassadors) 3/3 15:30-19:30 (4h) Saif Hassan Syed …" at bounding box center [462, 194] width 100 height 56
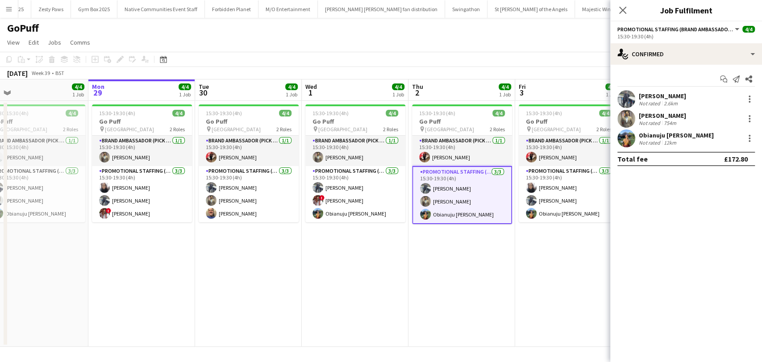
click at [652, 144] on div "Not rated" at bounding box center [650, 142] width 23 height 7
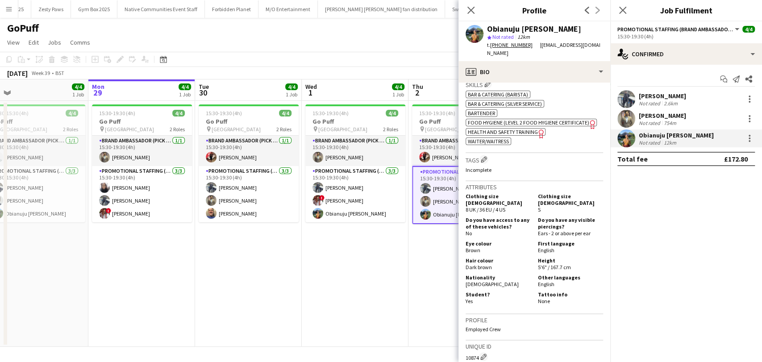
scroll to position [347, 0]
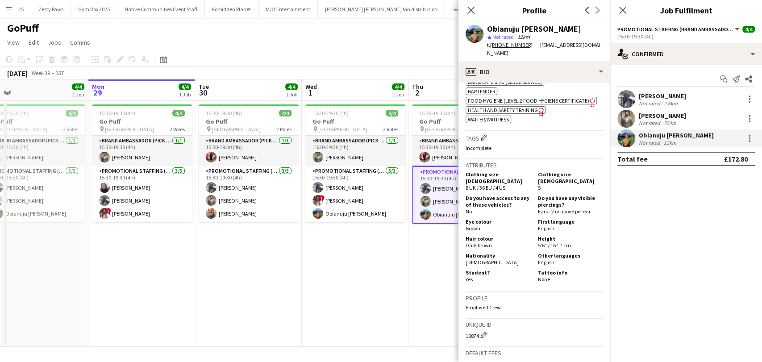
click at [658, 120] on div "Not rated" at bounding box center [650, 123] width 23 height 7
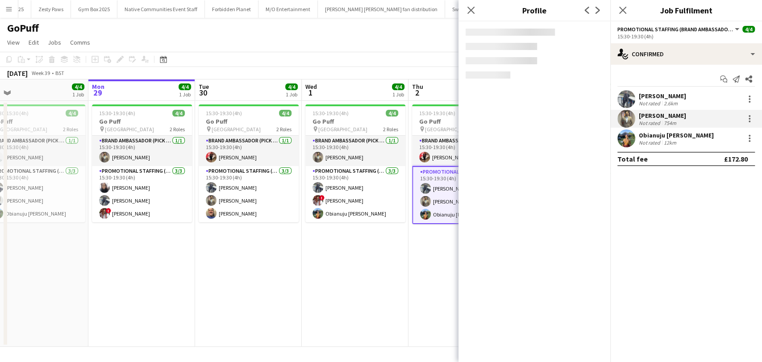
click at [659, 96] on div "Saif Hassan" at bounding box center [662, 96] width 47 height 8
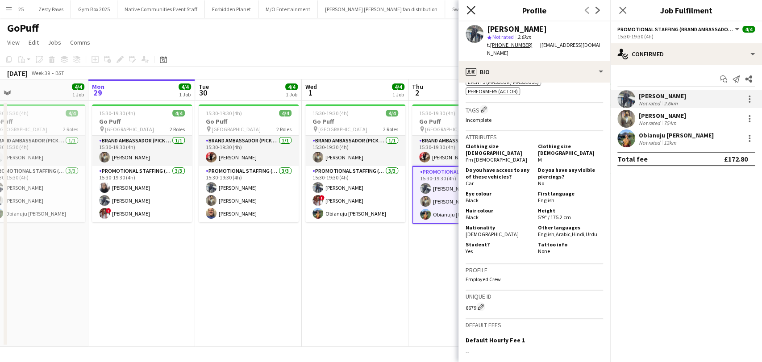
click at [471, 10] on icon at bounding box center [470, 10] width 8 height 8
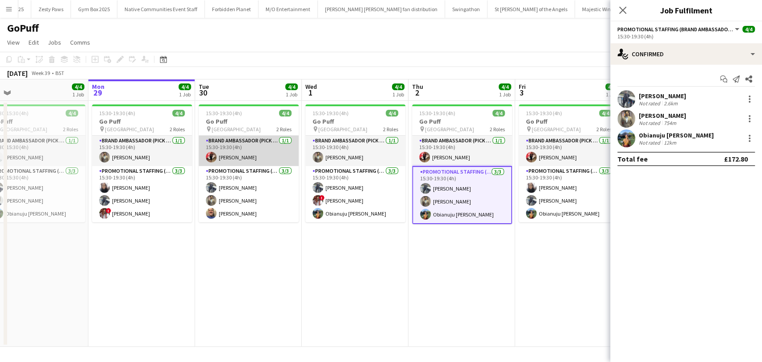
click at [246, 150] on app-card-role "Brand Ambassador (Pick up) 1/1 15:30-19:30 (4h) Laura Polson" at bounding box center [249, 151] width 100 height 30
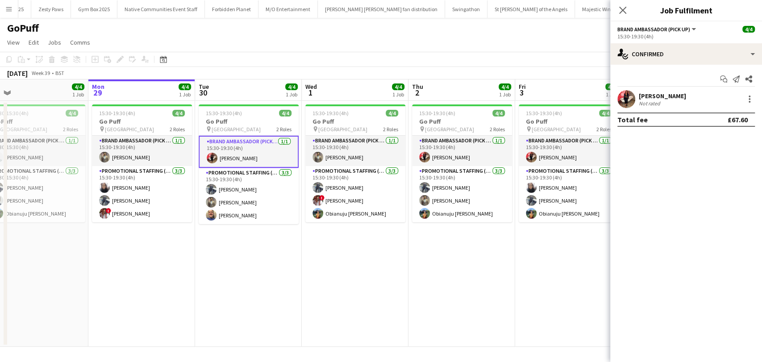
click at [665, 103] on div "Not rated" at bounding box center [662, 103] width 47 height 7
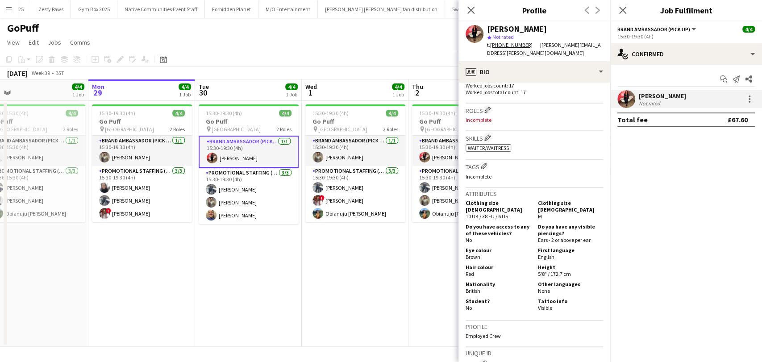
scroll to position [297, 0]
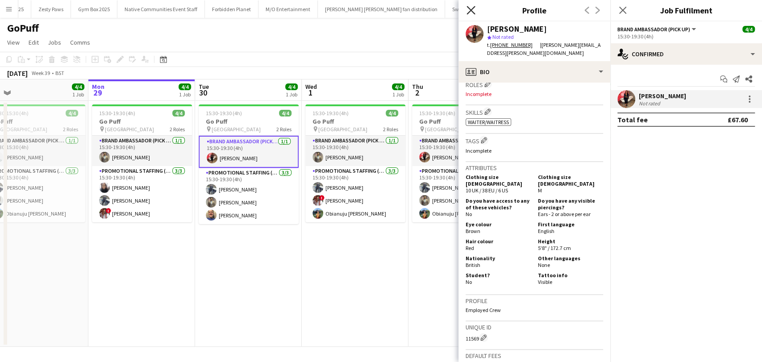
click at [474, 8] on icon "Close pop-in" at bounding box center [470, 10] width 8 height 8
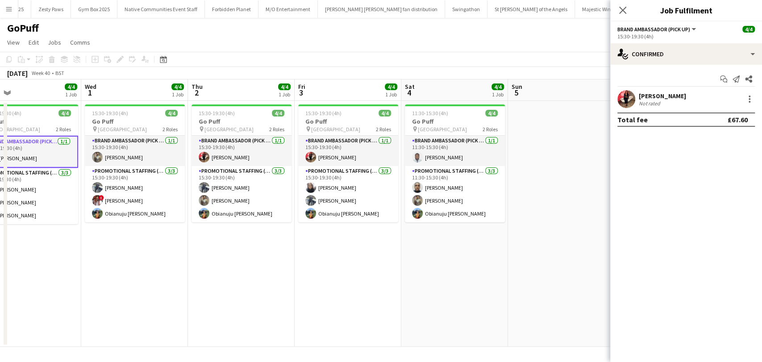
scroll to position [0, 238]
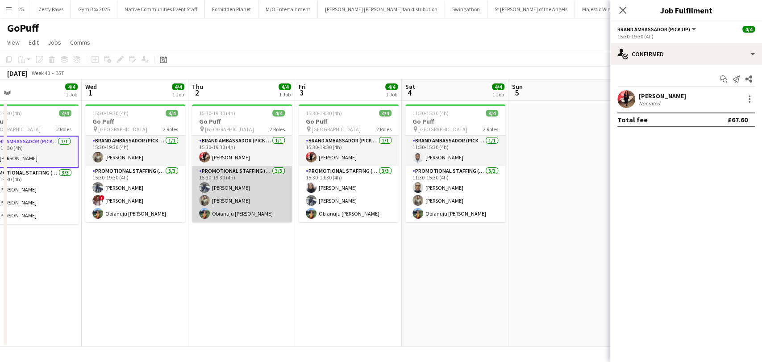
click at [271, 197] on app-card-role "Promotional Staffing (Brand Ambassadors) 3/3 15:30-19:30 (4h) Saif Hassan Syed …" at bounding box center [242, 194] width 100 height 56
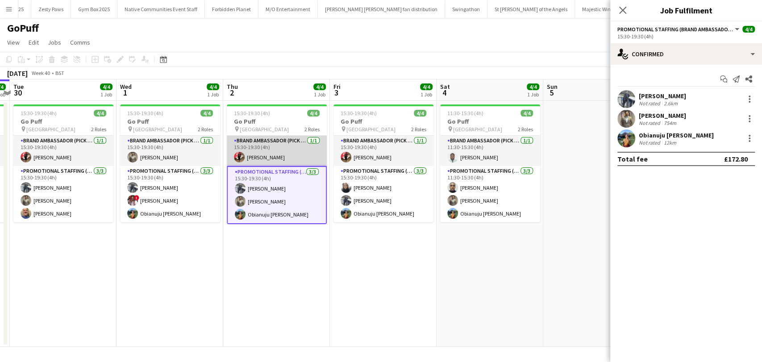
scroll to position [0, 203]
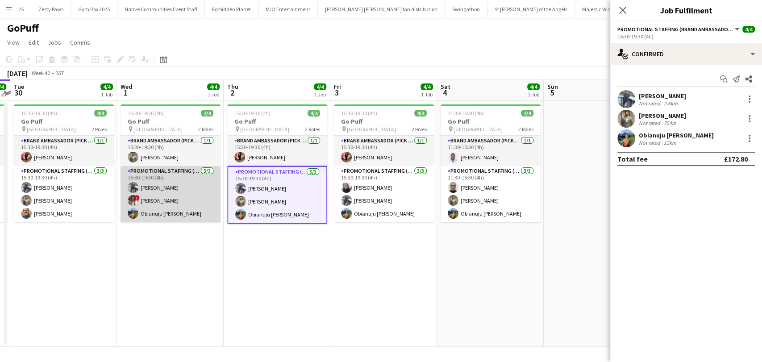
click at [195, 199] on app-card-role "Promotional Staffing (Brand Ambassadors) 3/3 15:30-19:30 (4h) Saif Hassan ! Gab…" at bounding box center [170, 194] width 100 height 56
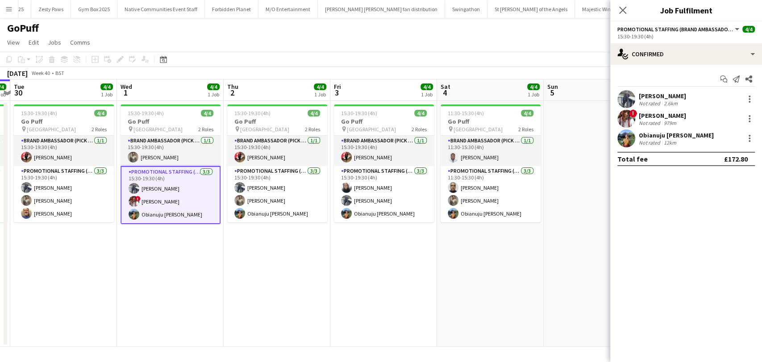
click at [638, 123] on div "! Gabriella Shem Not rated 979m" at bounding box center [686, 119] width 152 height 18
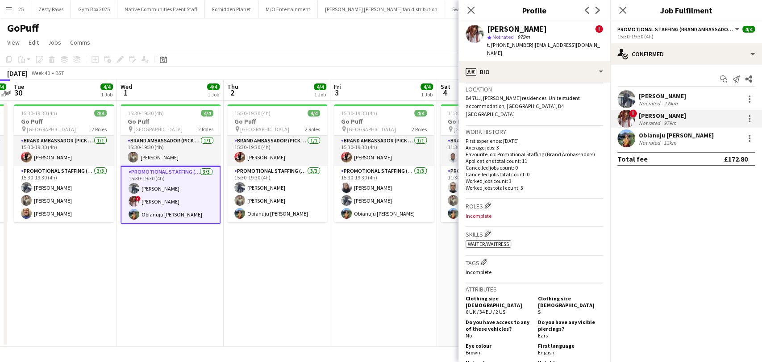
scroll to position [297, 0]
click at [469, 8] on icon at bounding box center [470, 10] width 8 height 8
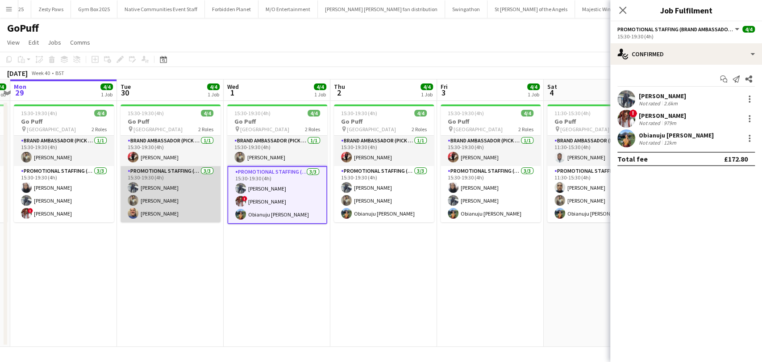
scroll to position [0, 245]
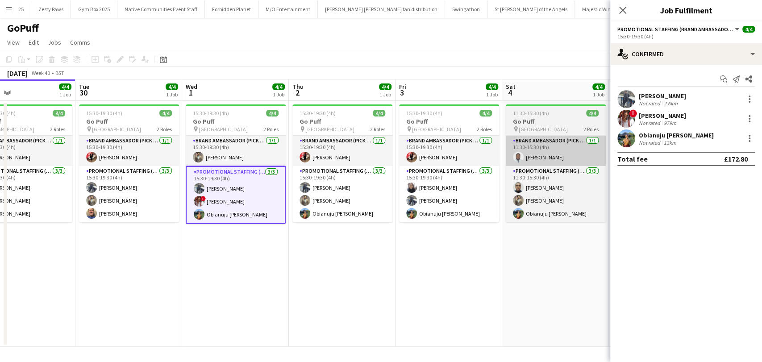
drag, startPoint x: 150, startPoint y: 197, endPoint x: 544, endPoint y: 151, distance: 395.9
click at [158, 198] on app-calendar-viewport "Sat 27 3/4 1 Job Sun 28 4/4 1 Job Mon 29 4/4 1 Job Tue 30 4/4 1 Job Wed 1 4/4 1…" at bounding box center [381, 212] width 762 height 267
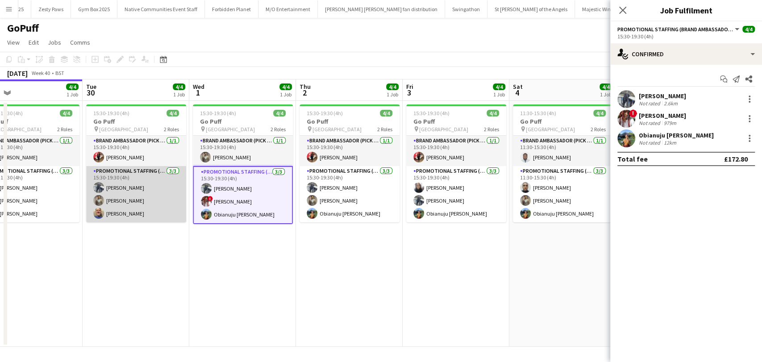
click at [133, 196] on app-card-role "Promotional Staffing (Brand Ambassadors) 3/3 15:30-19:30 (4h) Saif Hassan Syed …" at bounding box center [136, 194] width 100 height 56
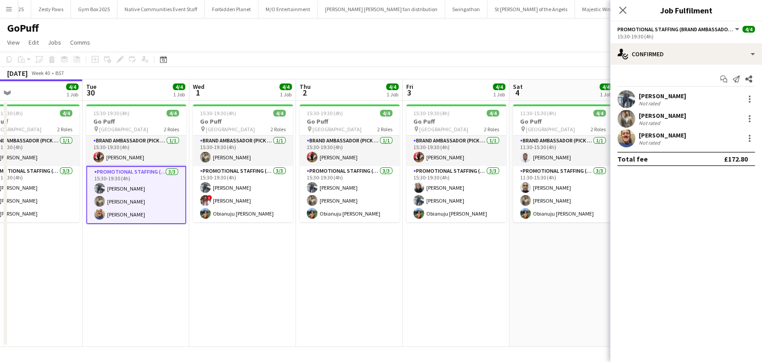
click at [649, 142] on div "Not rated" at bounding box center [650, 142] width 23 height 7
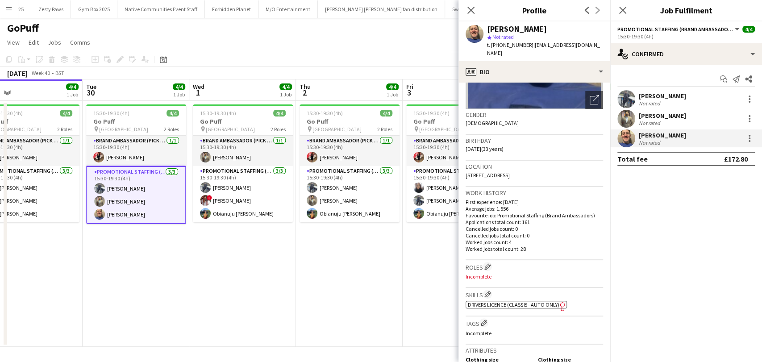
scroll to position [248, 0]
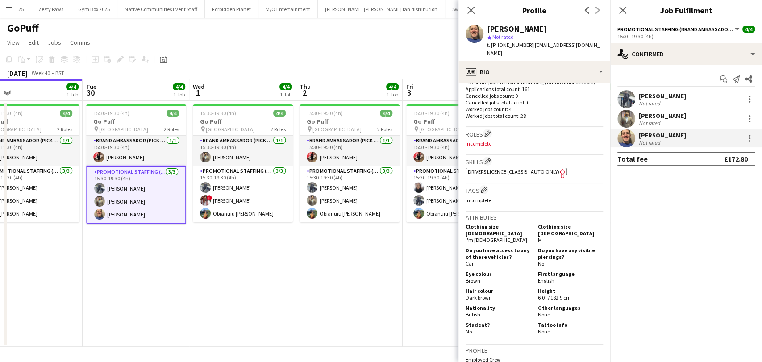
click at [461, 10] on div "Close pop-in" at bounding box center [470, 10] width 25 height 21
click at [465, 12] on app-icon "Close pop-in" at bounding box center [471, 10] width 13 height 13
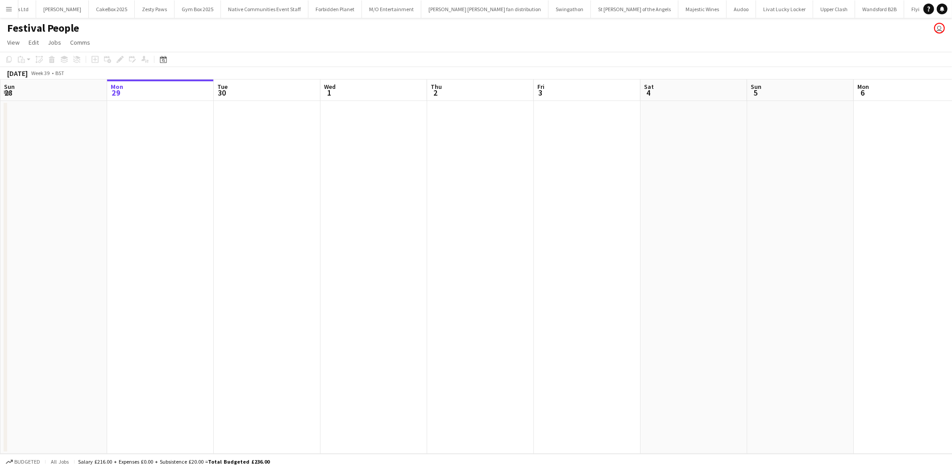
click at [6, 14] on button "Menu" at bounding box center [9, 9] width 18 height 18
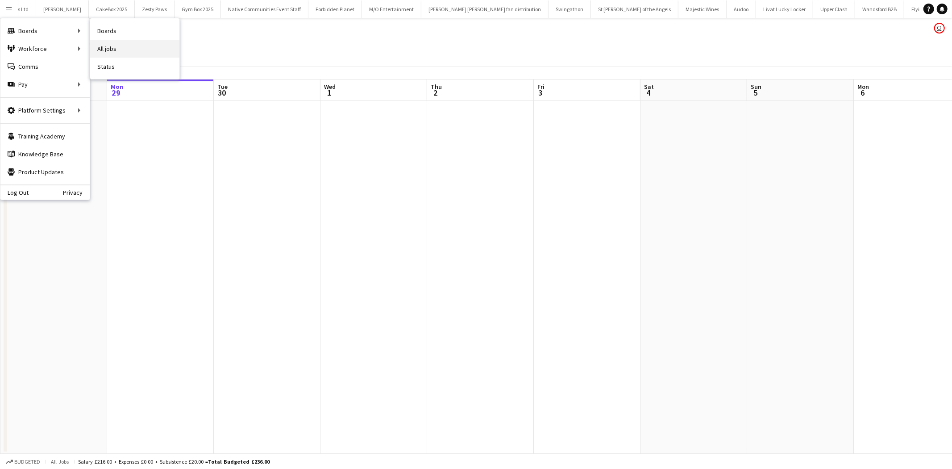
click at [114, 40] on link "All jobs" at bounding box center [134, 49] width 89 height 18
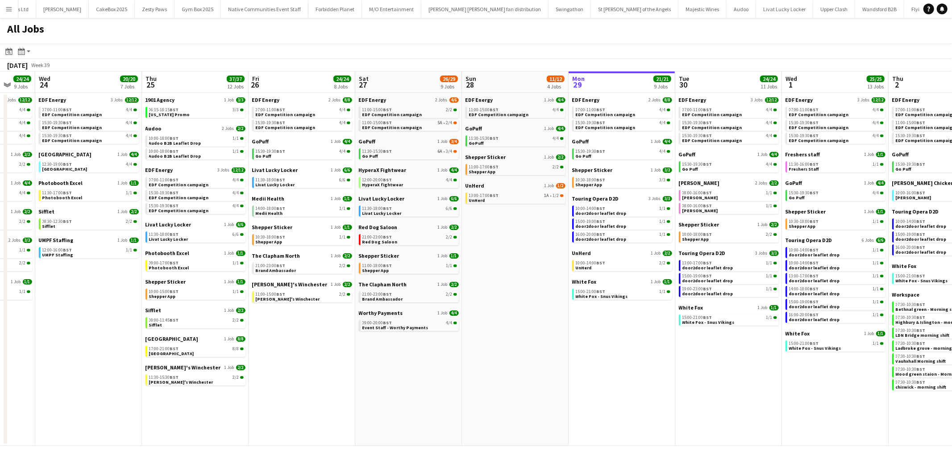
scroll to position [0, 246]
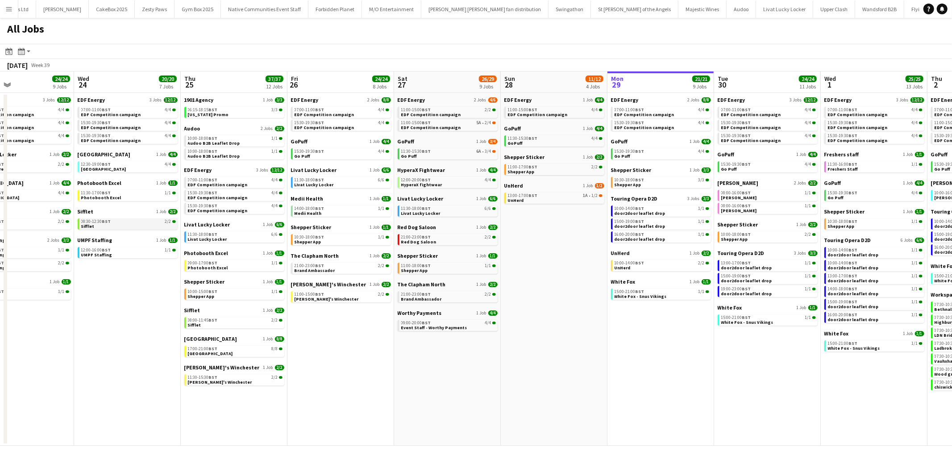
click at [129, 220] on div "08:30-12:30 BST 2/2" at bounding box center [128, 221] width 95 height 4
click at [6, 12] on button "Menu" at bounding box center [9, 9] width 18 height 18
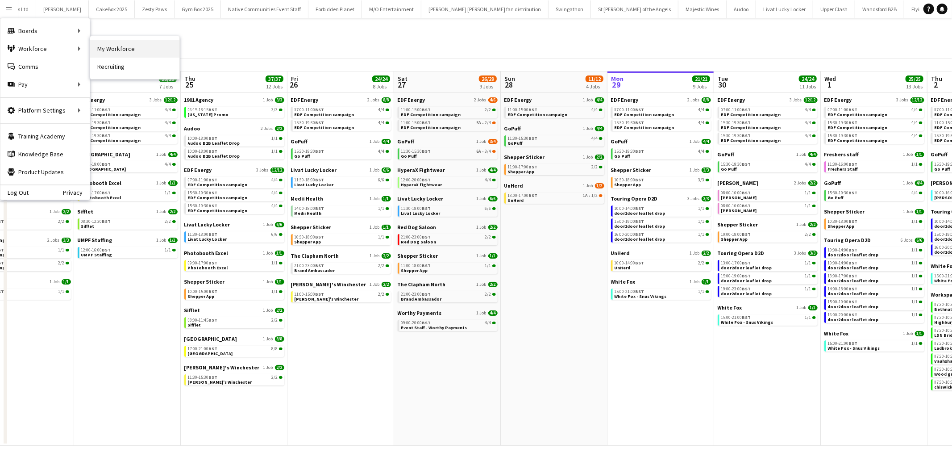
click at [105, 47] on link "My Workforce" at bounding box center [134, 49] width 89 height 18
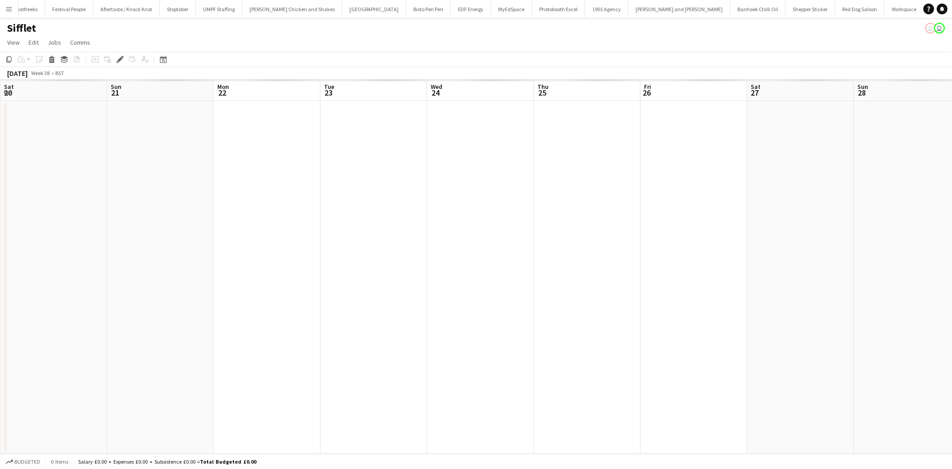
scroll to position [0, 307]
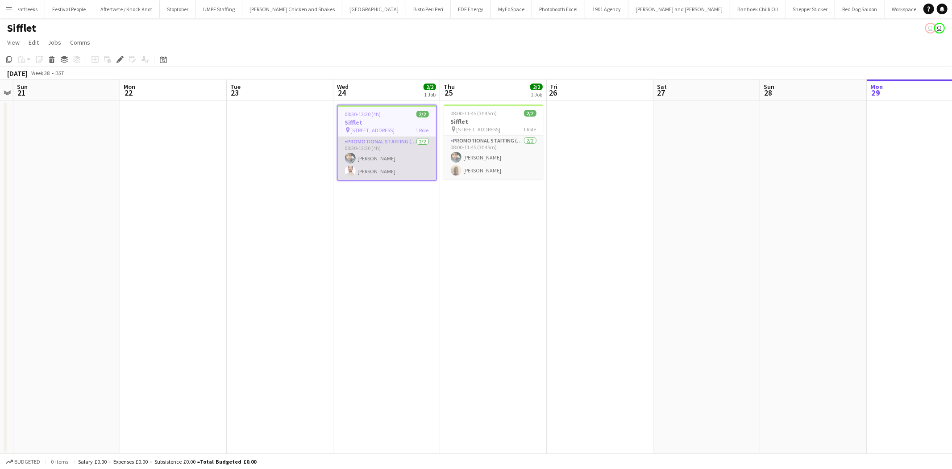
click at [371, 159] on app-card-role "Promotional Staffing (Brand Ambassadors) [DATE] 08:30-12:30 (4h) [PERSON_NAME]" at bounding box center [387, 158] width 98 height 43
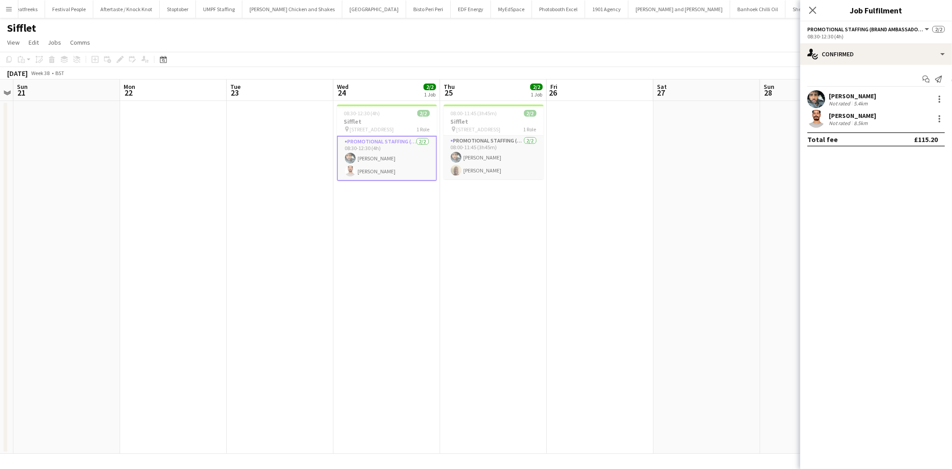
click at [832, 100] on div "Not rated" at bounding box center [840, 103] width 23 height 7
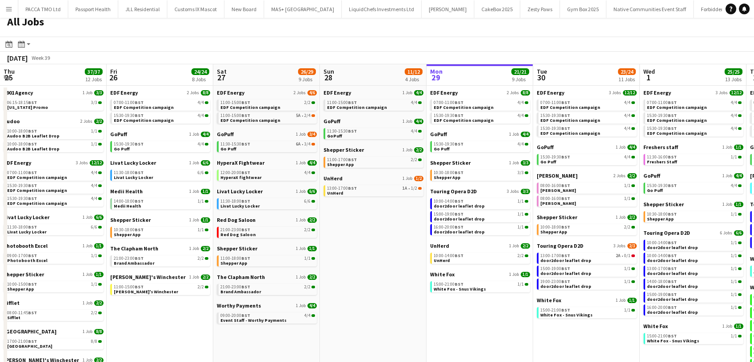
scroll to position [0, 264]
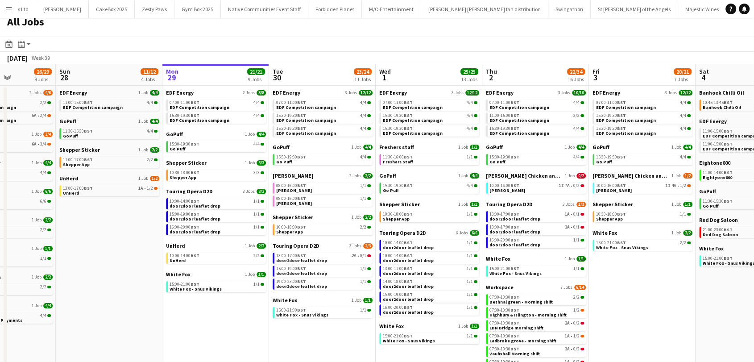
click at [332, 52] on div "[DATE] Week 39" at bounding box center [377, 58] width 754 height 12
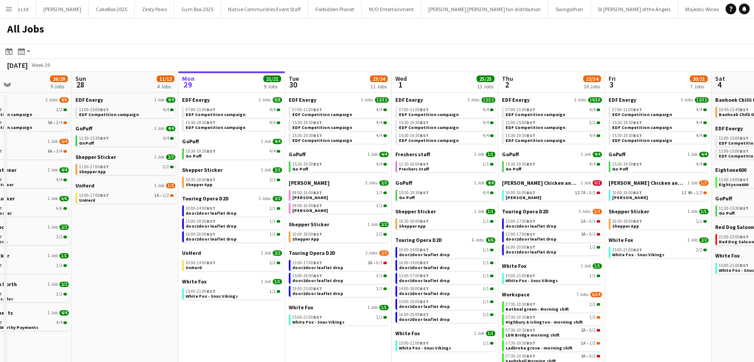
scroll to position [0, 248]
